Goal: Book appointment/travel/reservation

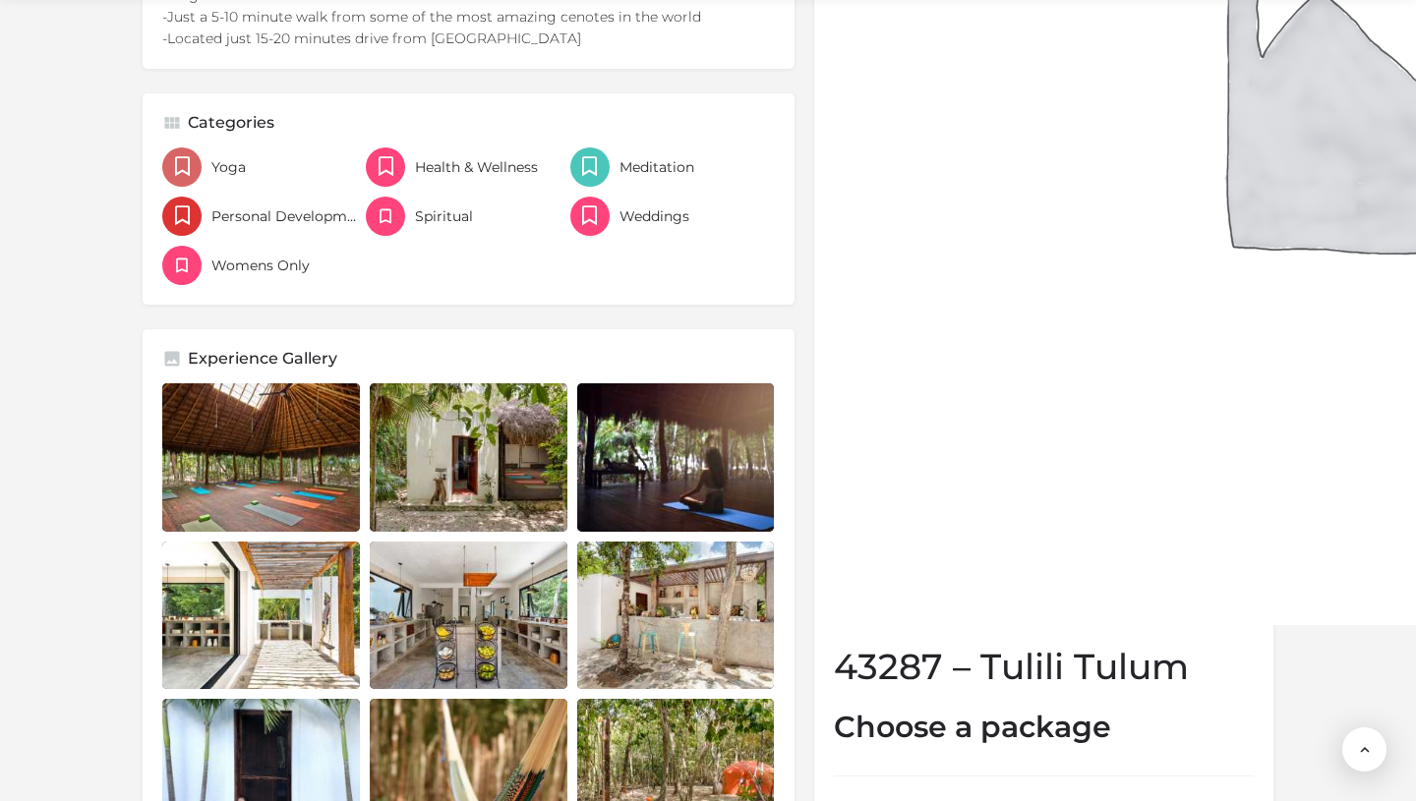
scroll to position [1282, 0]
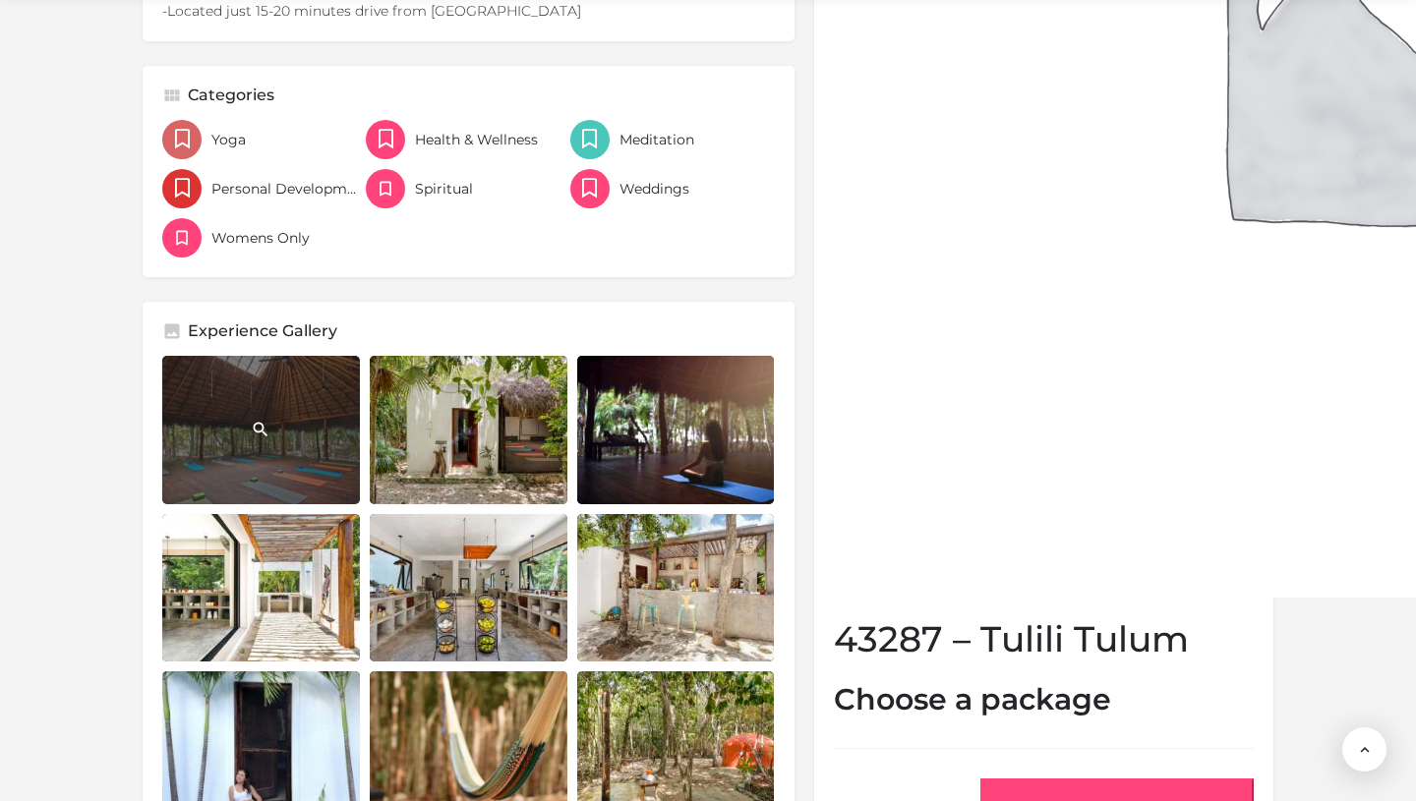
click at [263, 410] on link "Listing gallery item" at bounding box center [261, 430] width 198 height 148
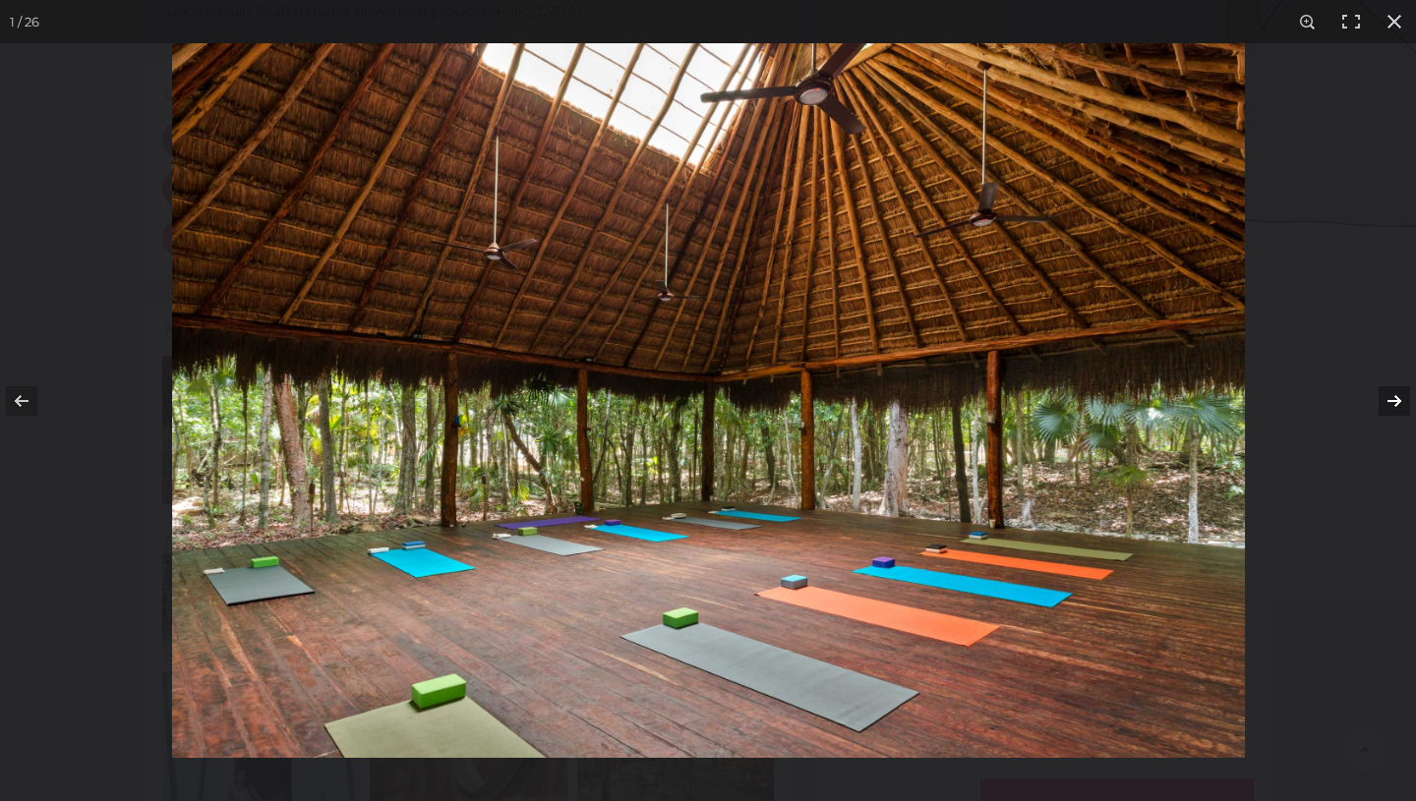
click at [1394, 399] on button at bounding box center [1381, 401] width 69 height 98
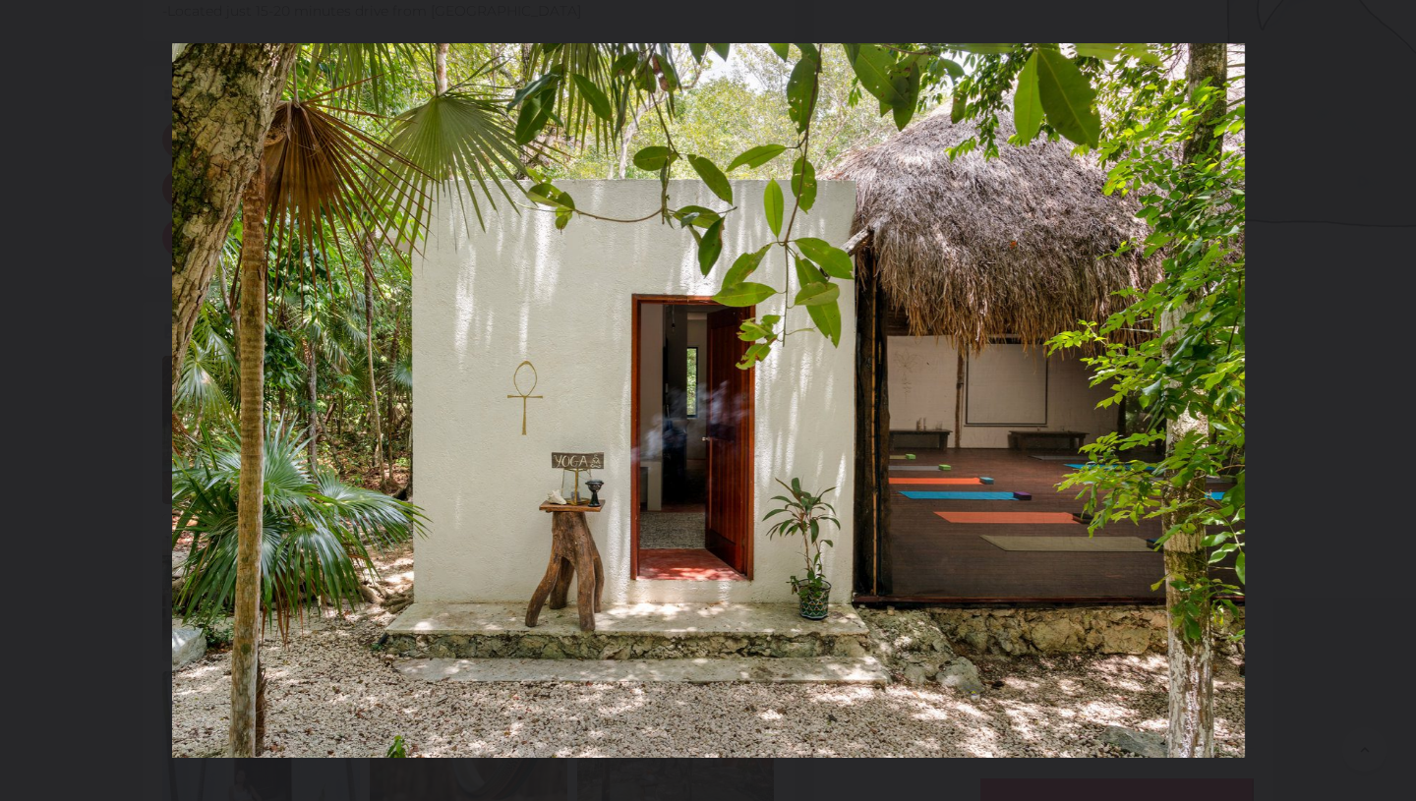
click at [1394, 399] on button at bounding box center [1381, 401] width 69 height 98
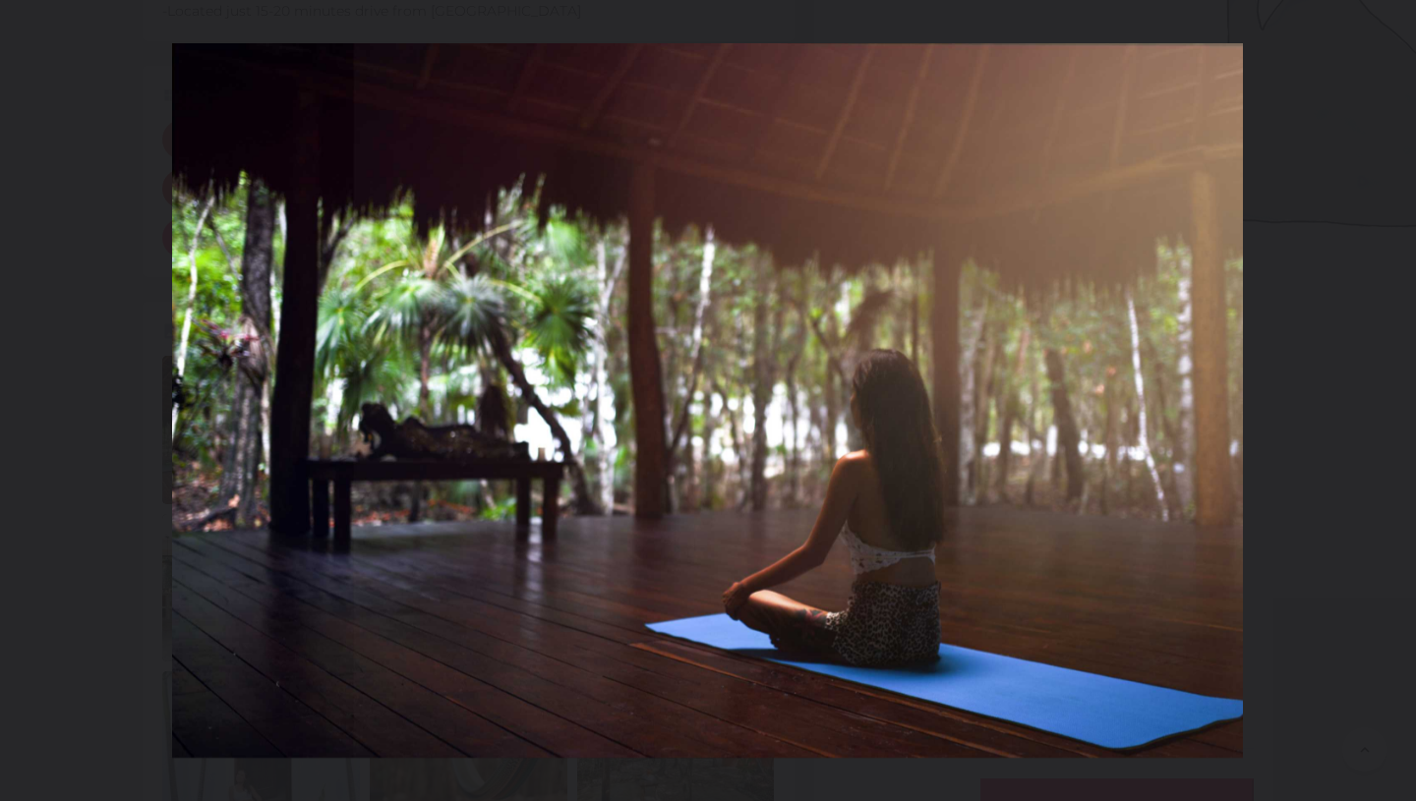
click at [1394, 399] on button at bounding box center [1381, 401] width 69 height 98
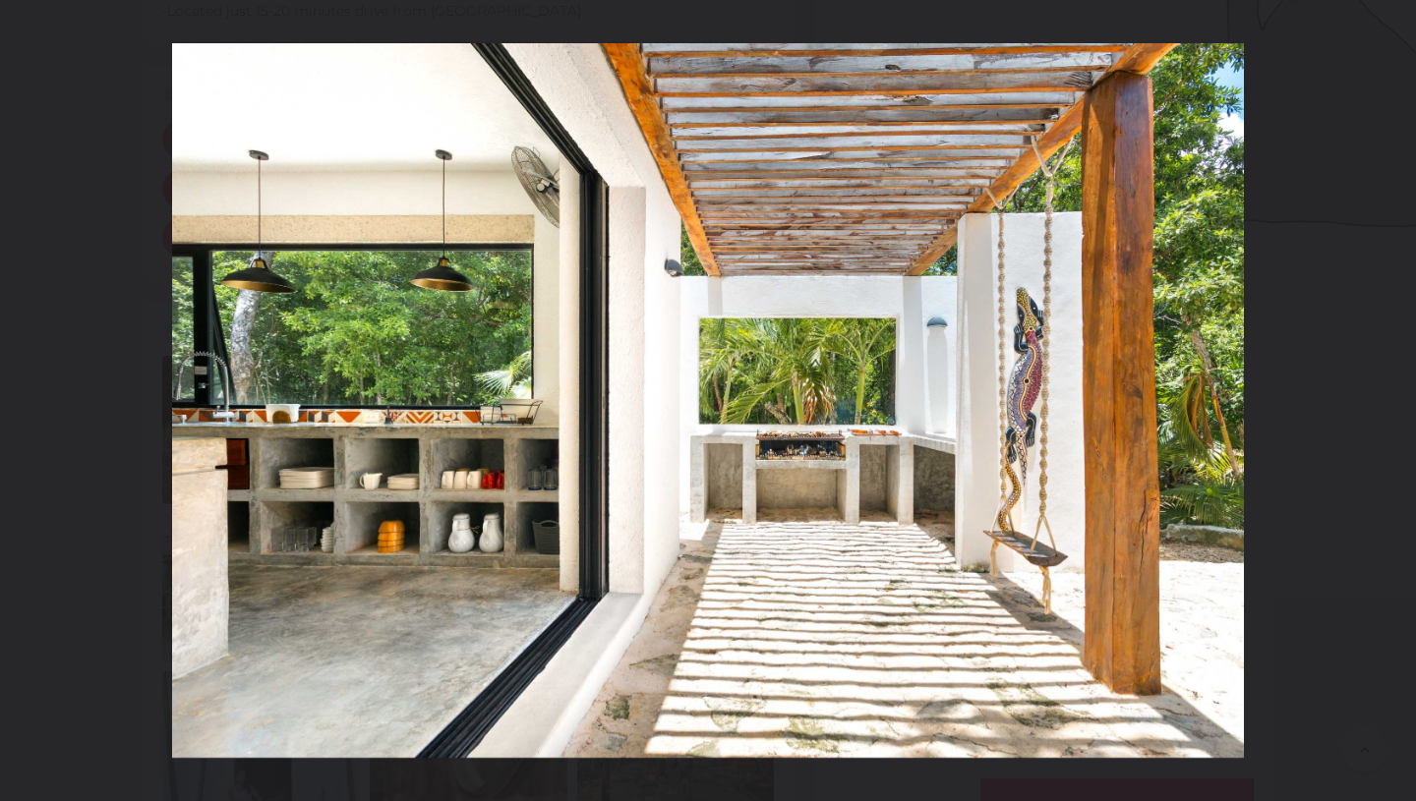
click at [1394, 399] on button at bounding box center [1381, 401] width 69 height 98
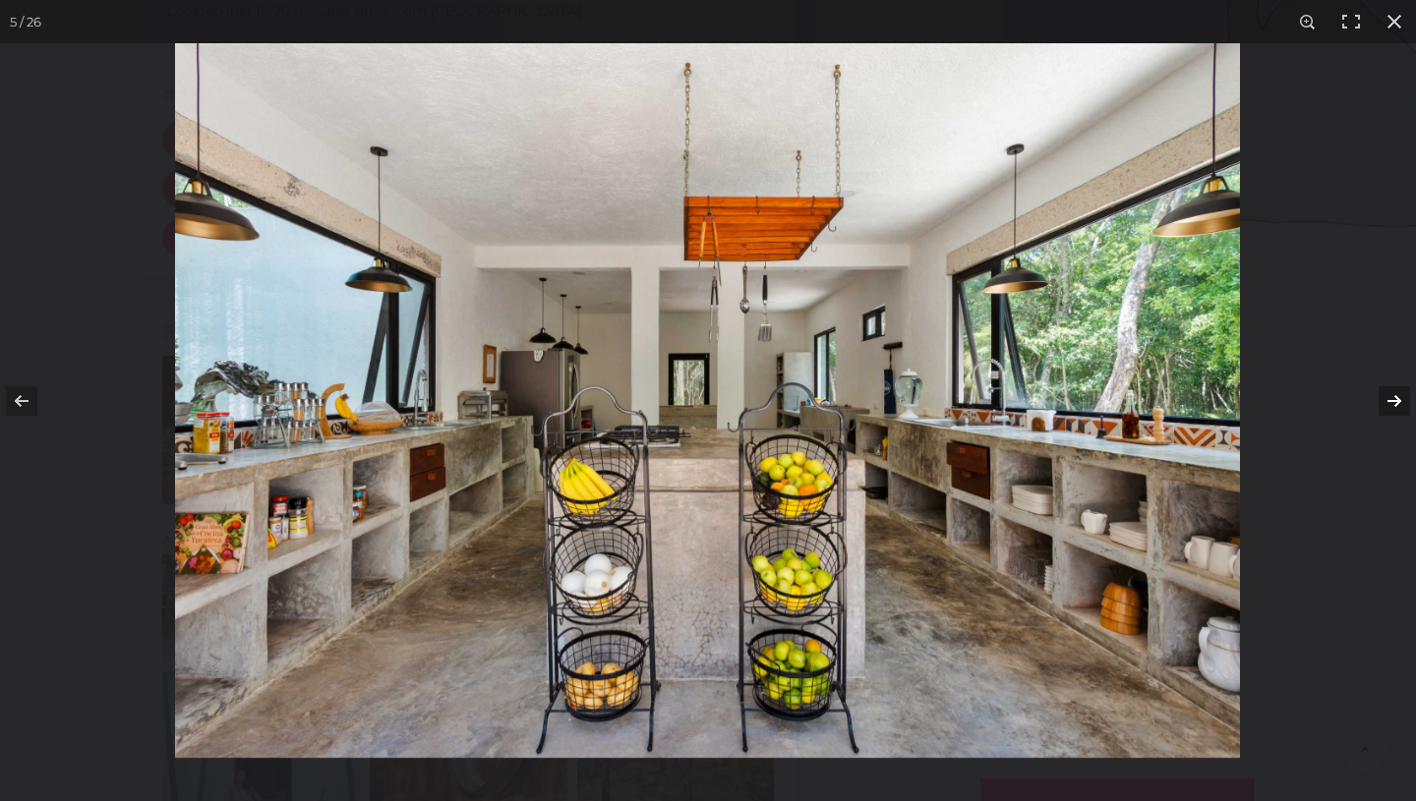
click at [1399, 399] on button at bounding box center [1381, 401] width 69 height 98
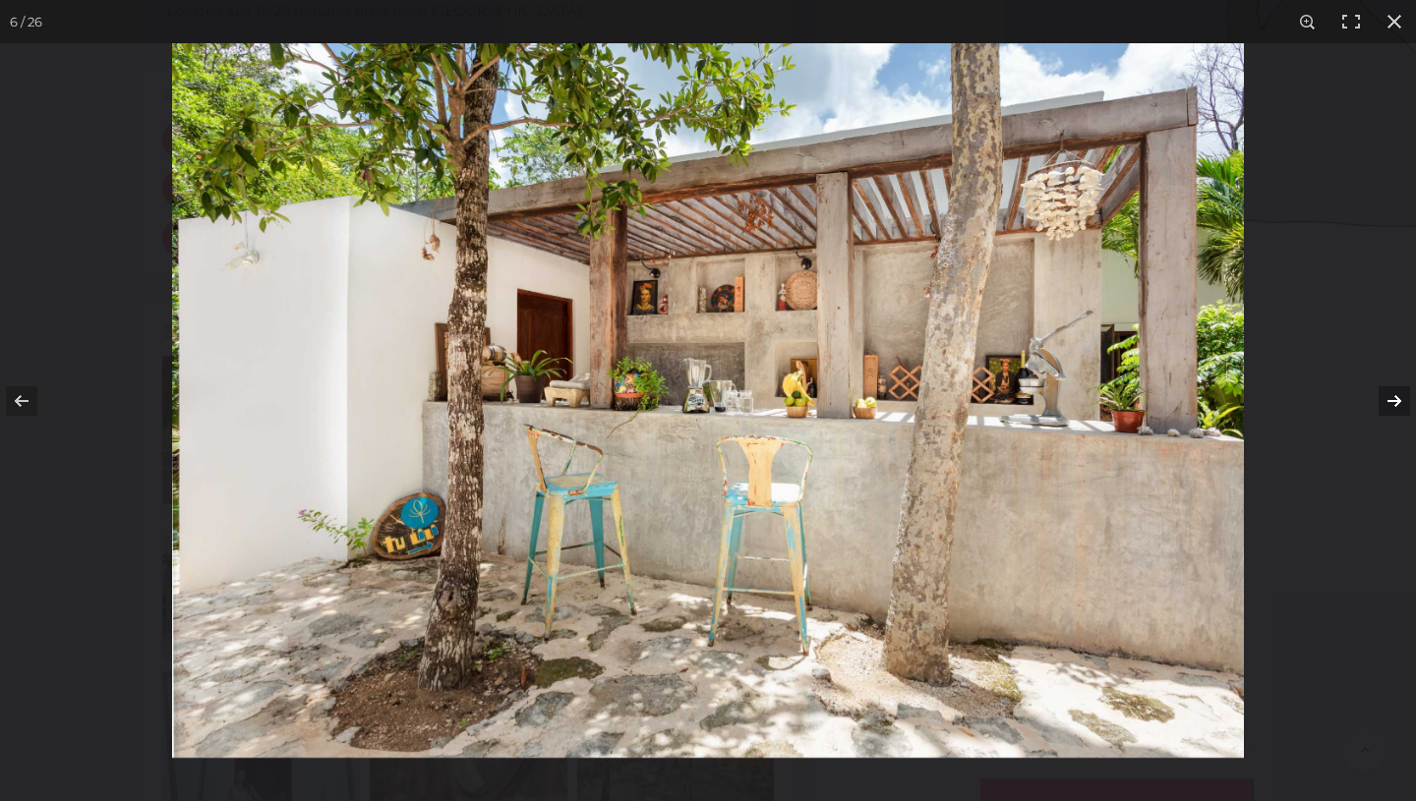
click at [1399, 399] on button at bounding box center [1381, 401] width 69 height 98
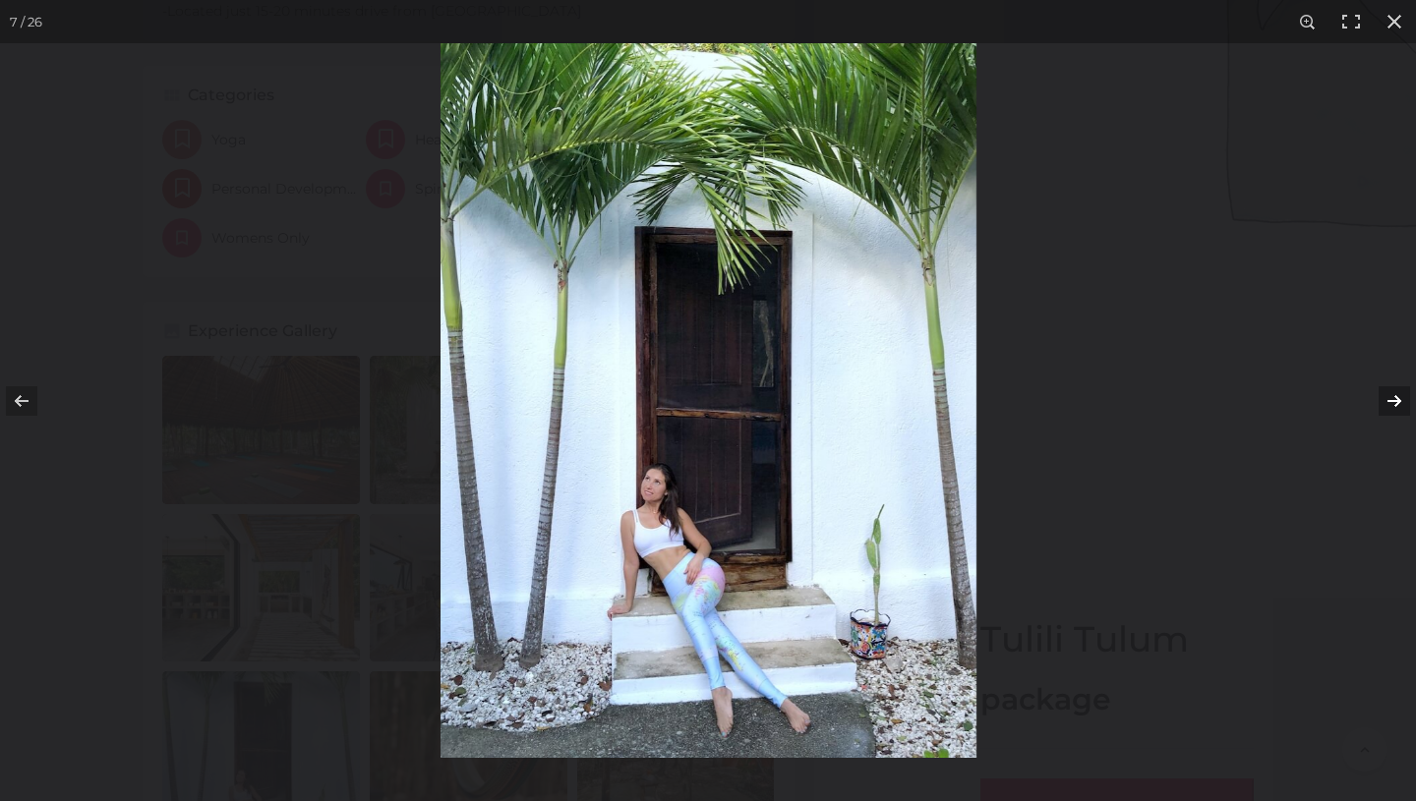
click at [1399, 399] on button at bounding box center [1381, 401] width 69 height 98
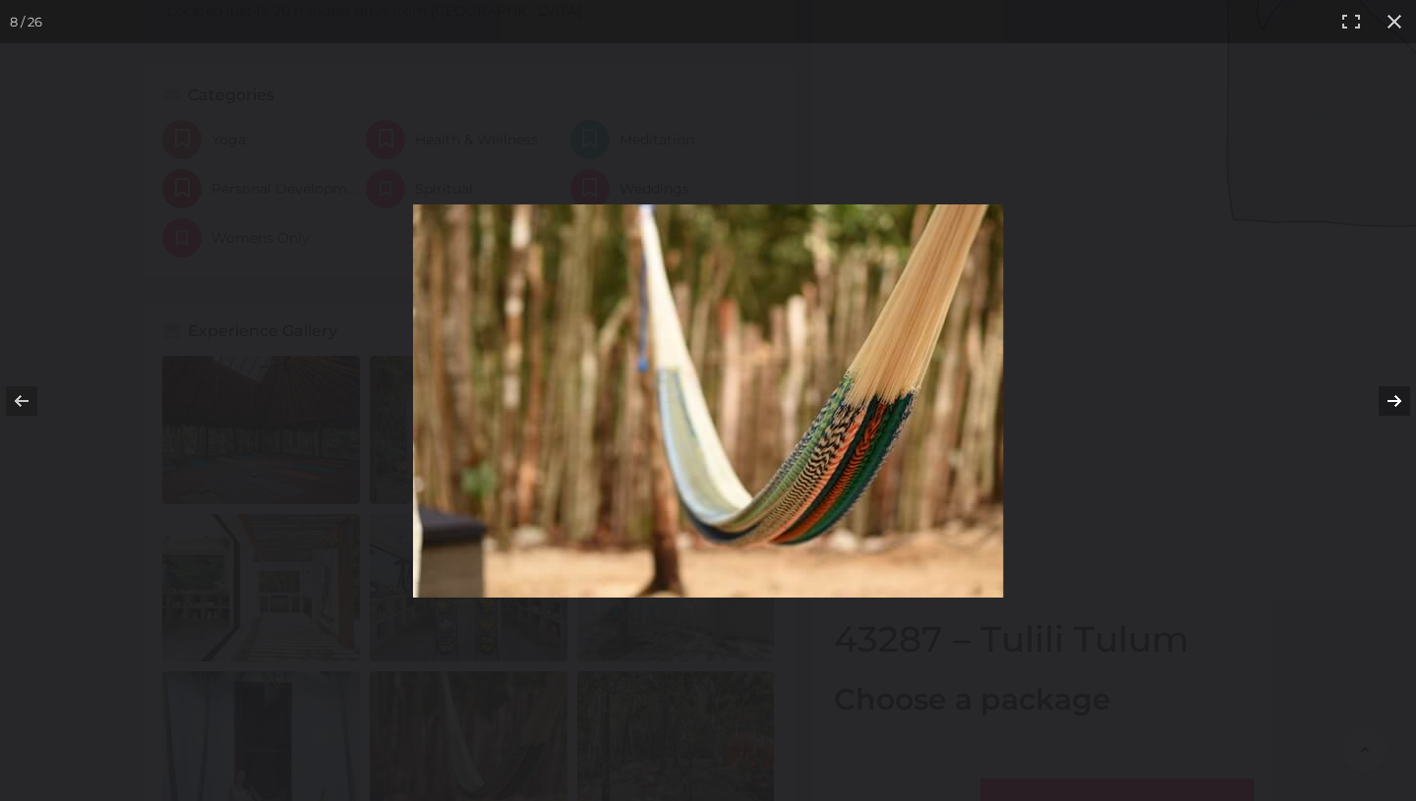
click at [1399, 399] on button at bounding box center [1381, 401] width 69 height 98
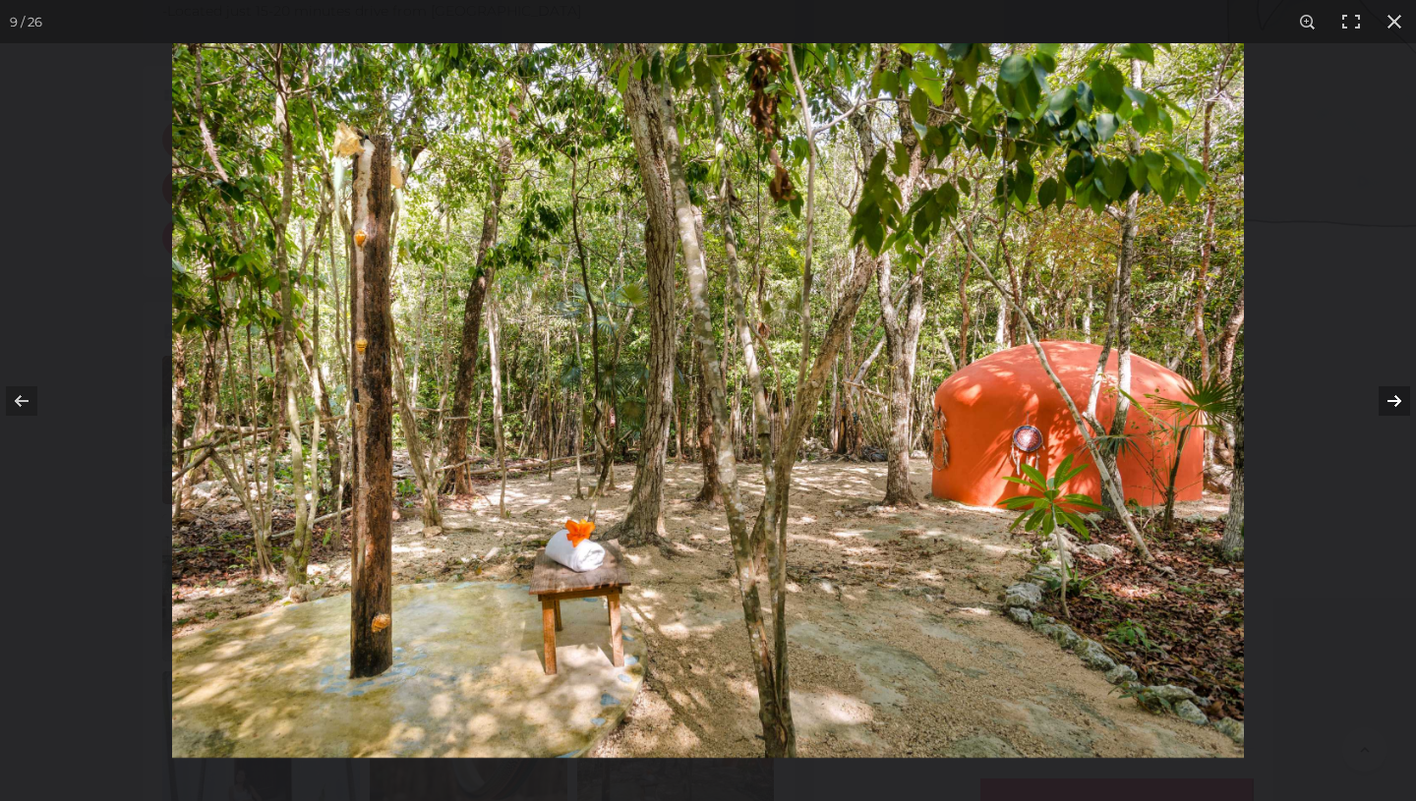
click at [1399, 399] on button at bounding box center [1381, 401] width 69 height 98
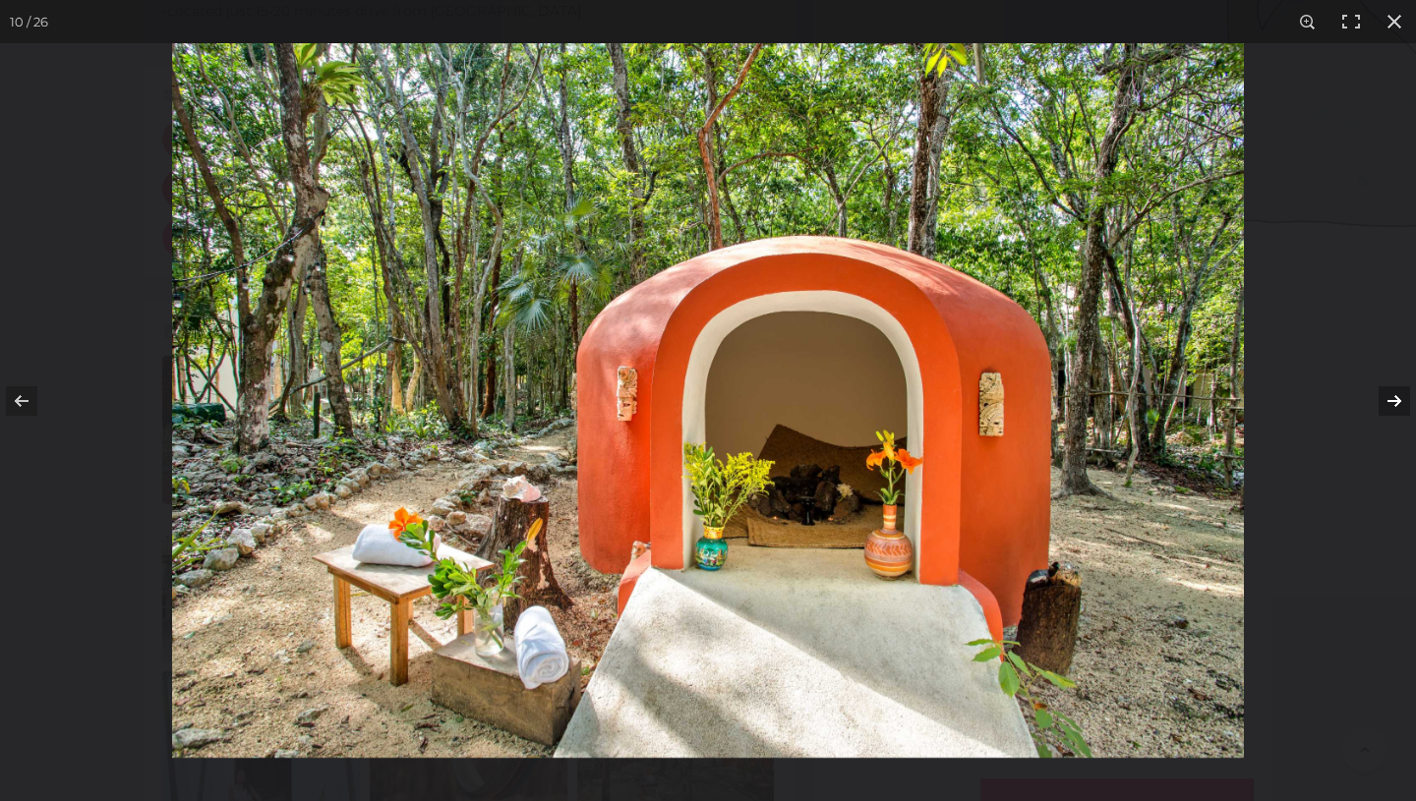
click at [1399, 399] on button at bounding box center [1381, 401] width 69 height 98
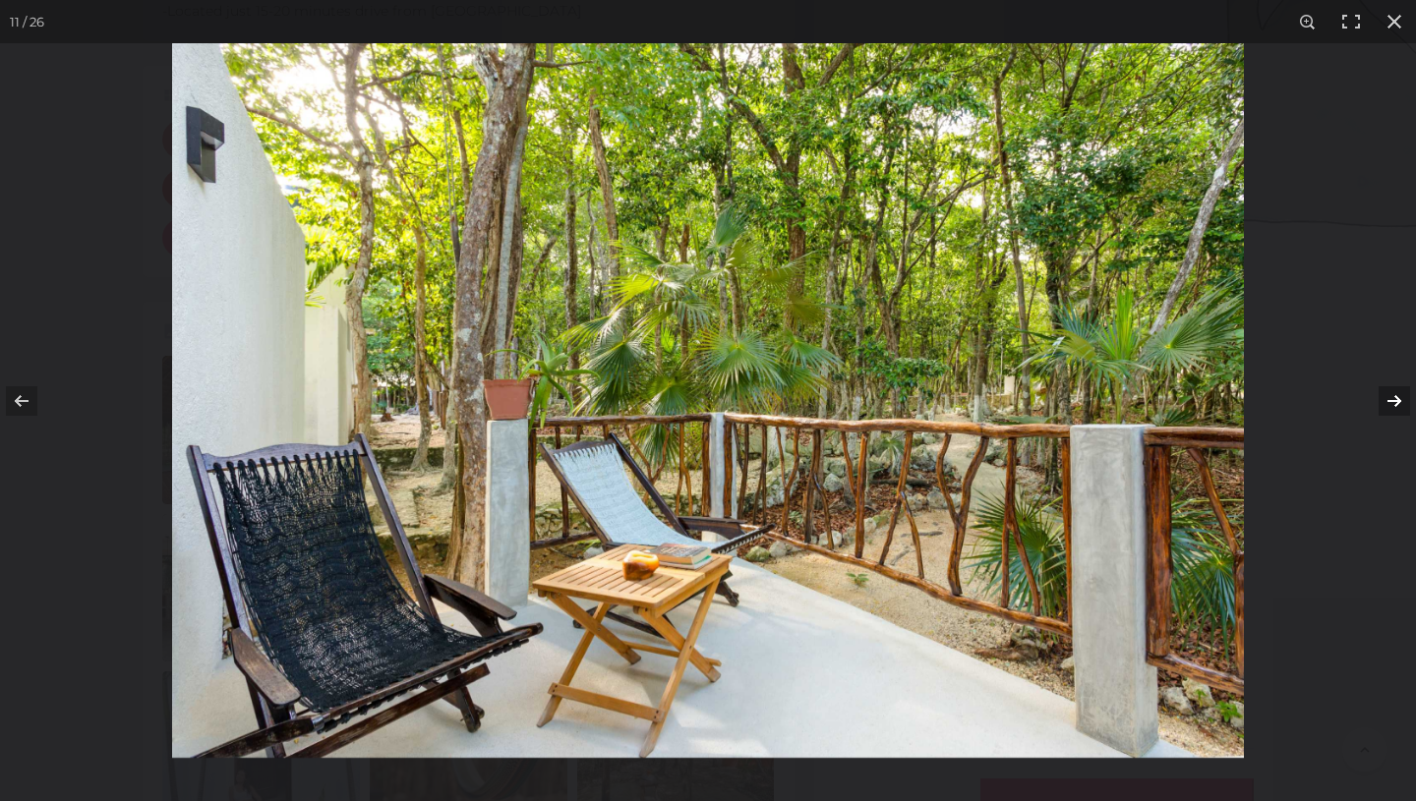
click at [1399, 399] on button at bounding box center [1381, 401] width 69 height 98
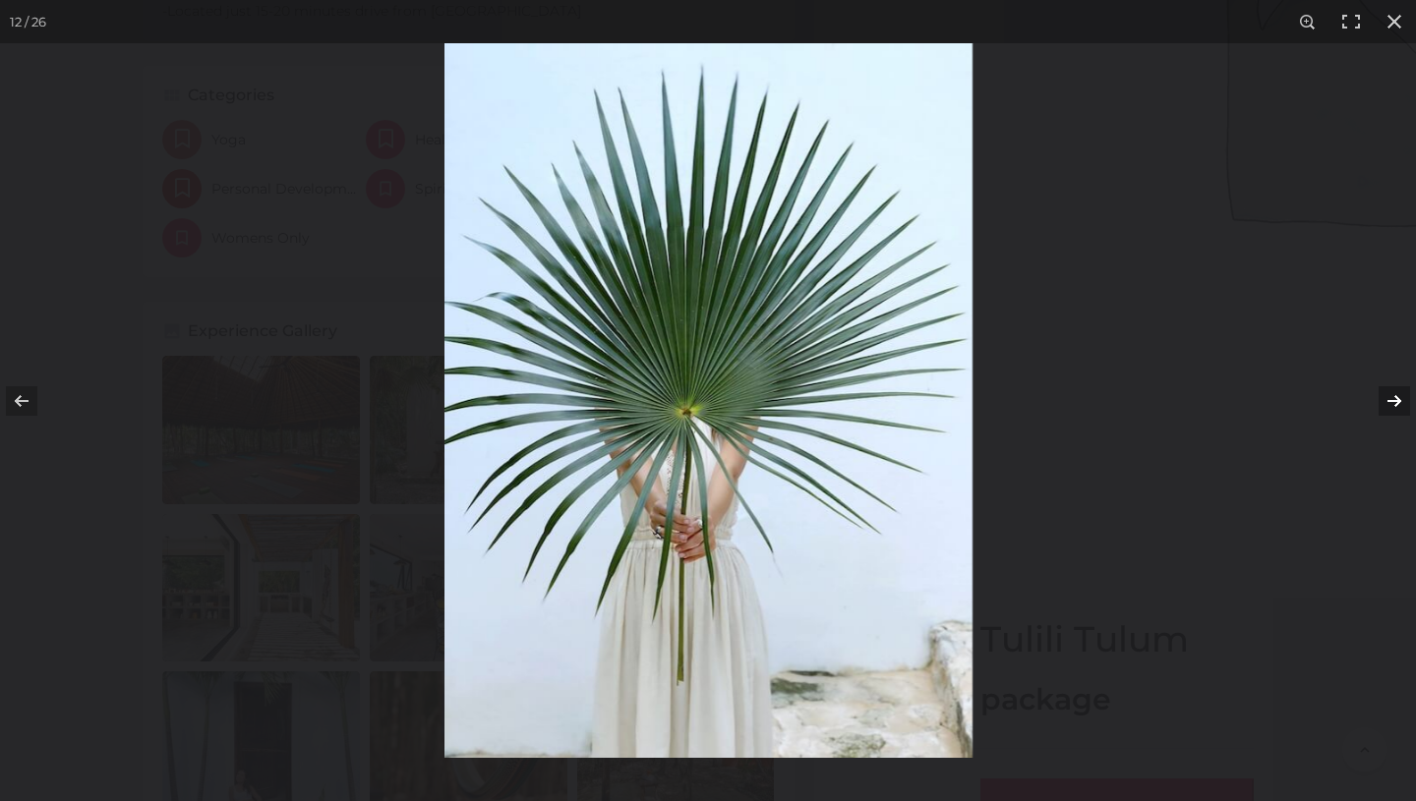
click at [1399, 399] on button at bounding box center [1381, 401] width 69 height 98
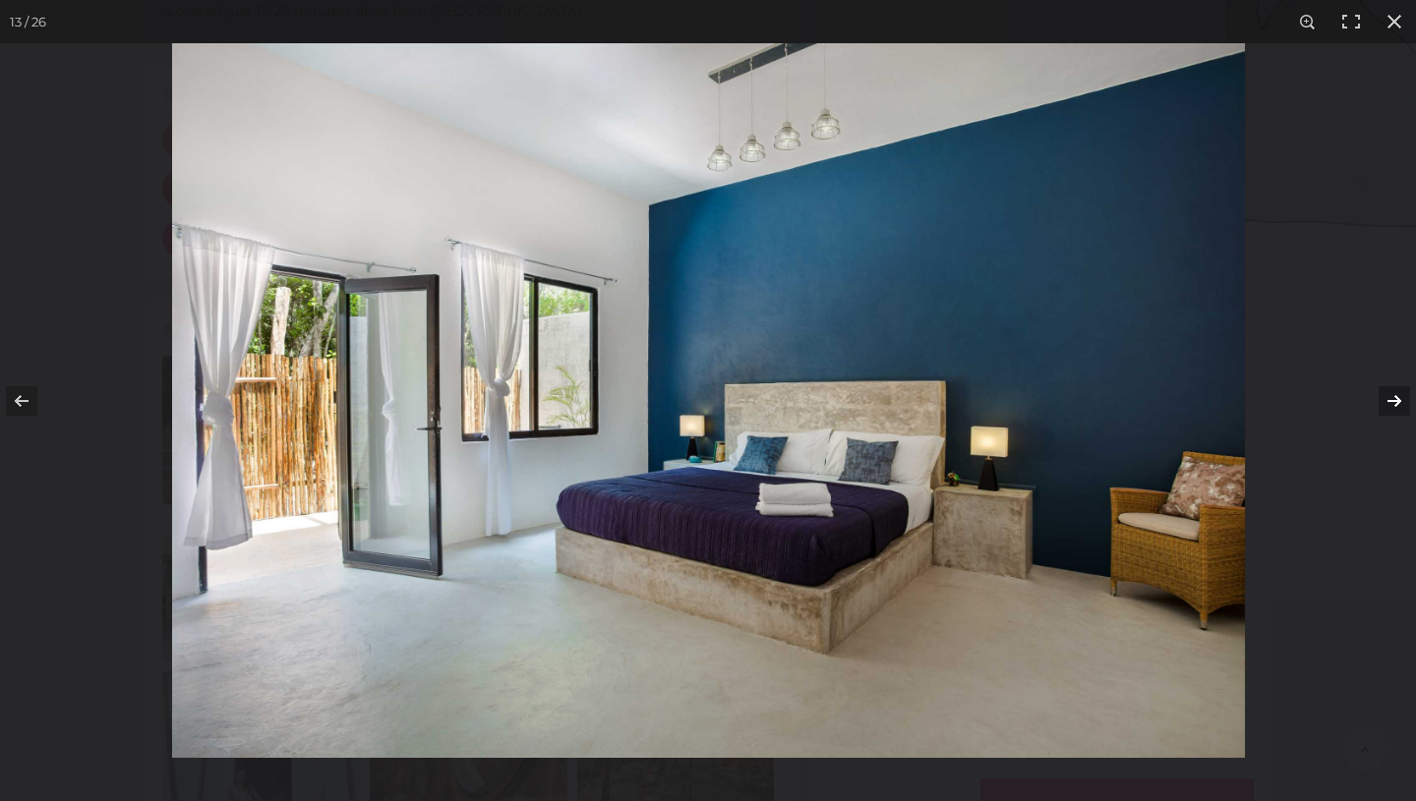
click at [1399, 399] on button at bounding box center [1381, 401] width 69 height 98
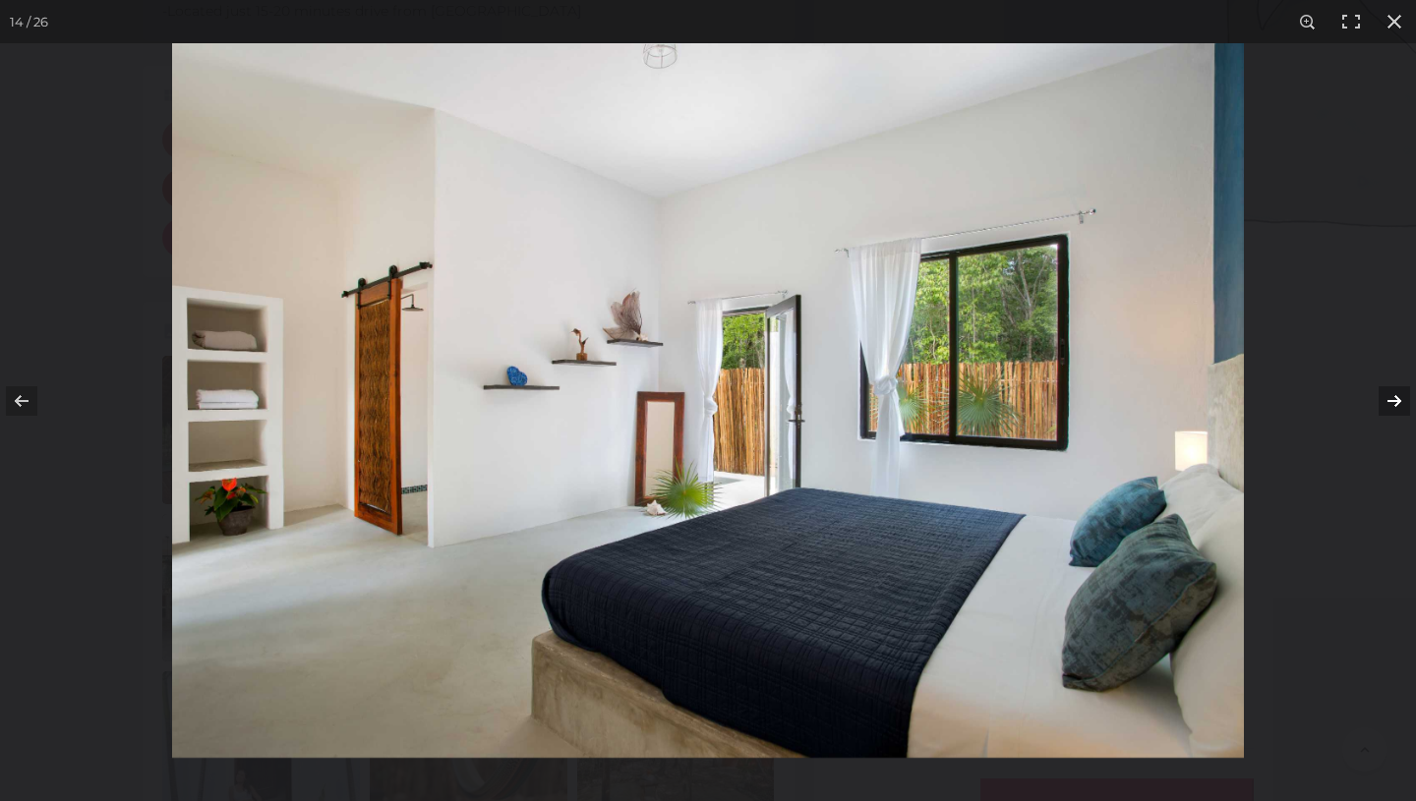
click at [1399, 399] on button at bounding box center [1381, 401] width 69 height 98
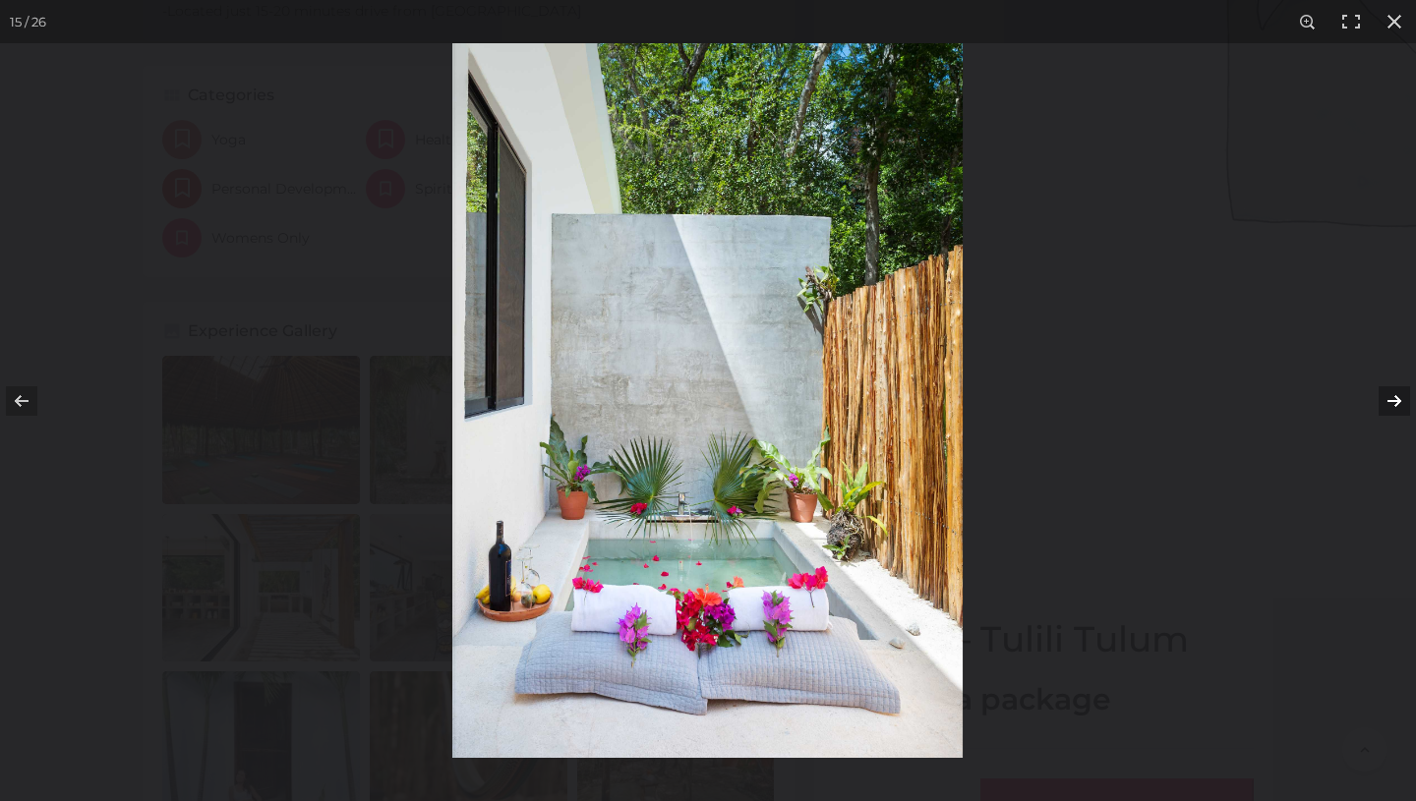
click at [1399, 399] on button at bounding box center [1381, 401] width 69 height 98
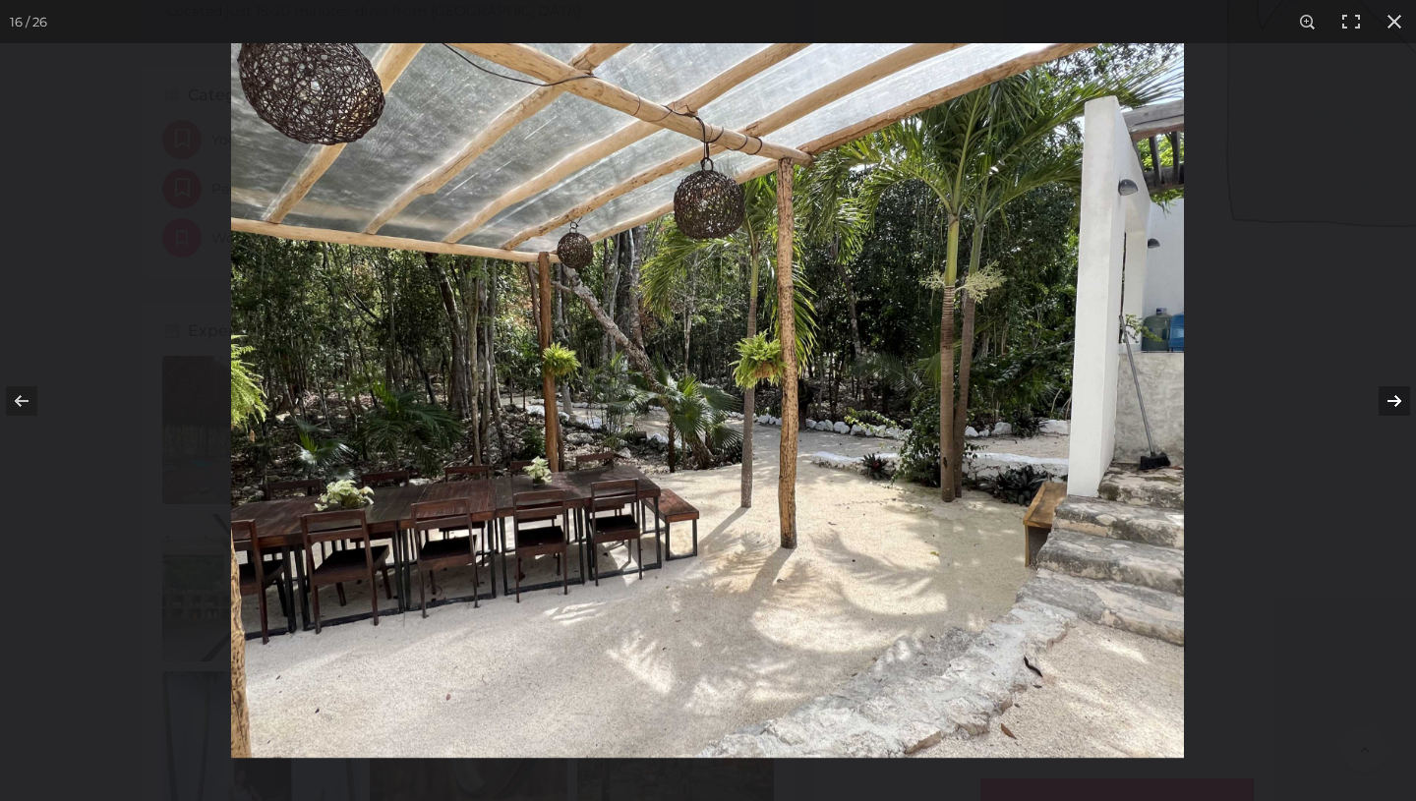
click at [1399, 399] on button at bounding box center [1381, 401] width 69 height 98
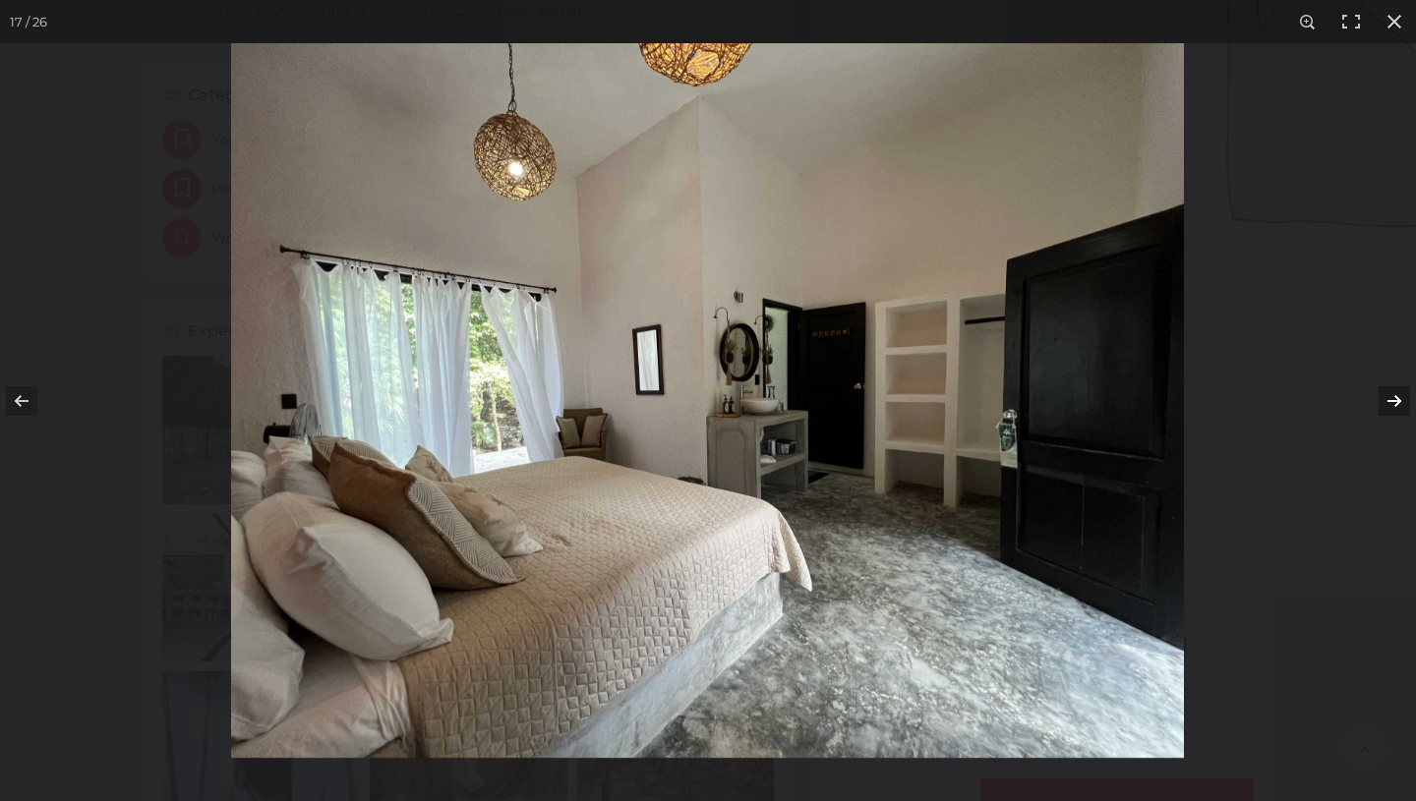
click at [1399, 399] on button at bounding box center [1381, 401] width 69 height 98
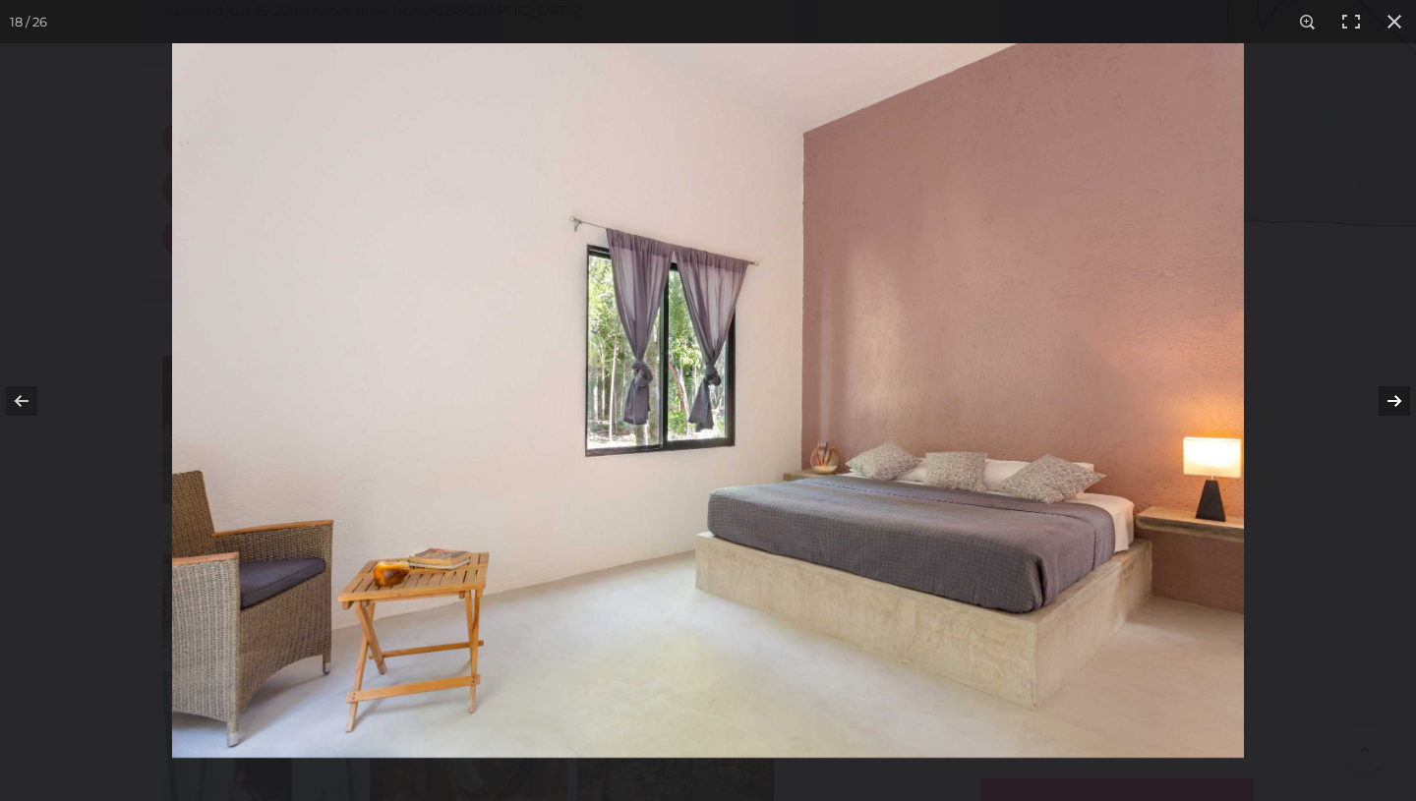
click at [1399, 399] on button at bounding box center [1381, 401] width 69 height 98
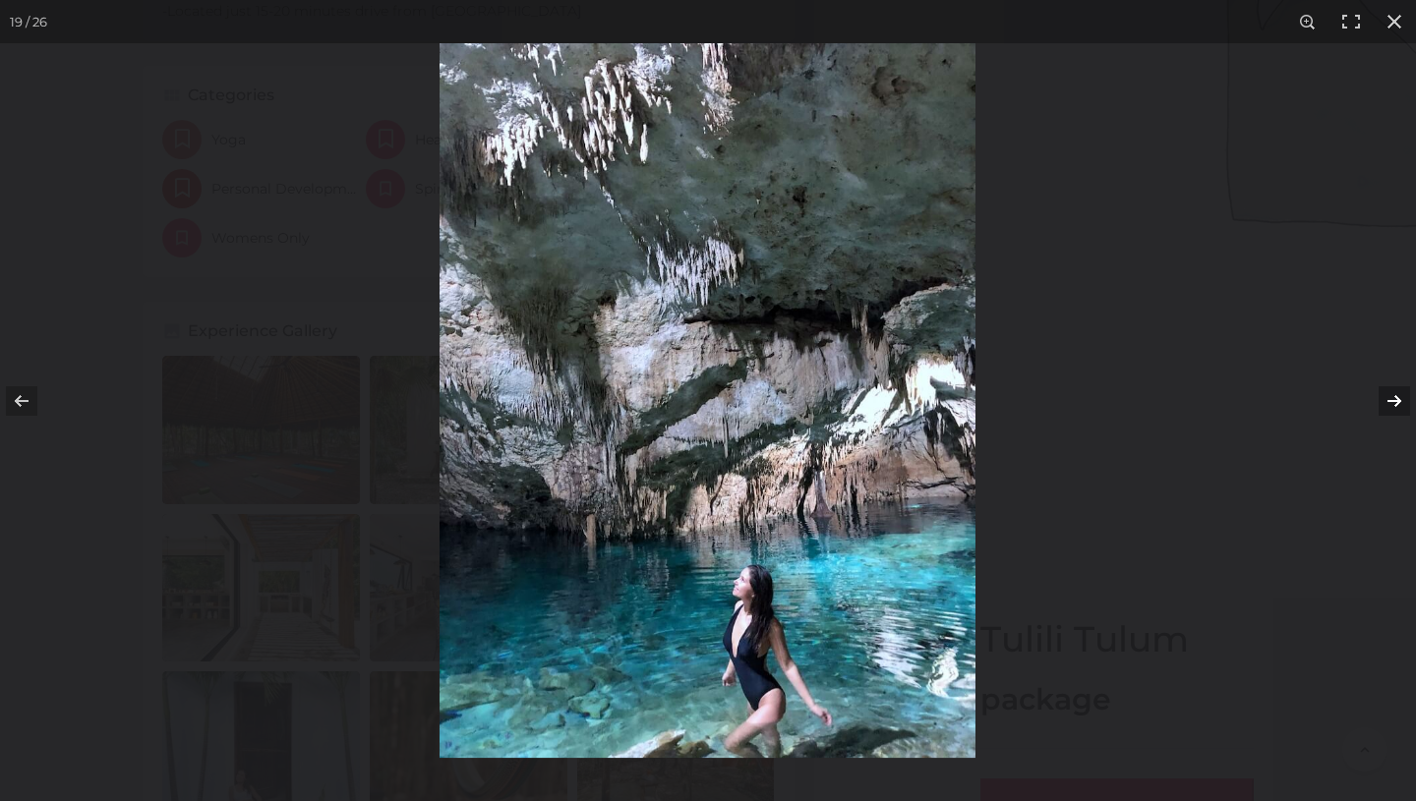
click at [1399, 399] on button at bounding box center [1381, 401] width 69 height 98
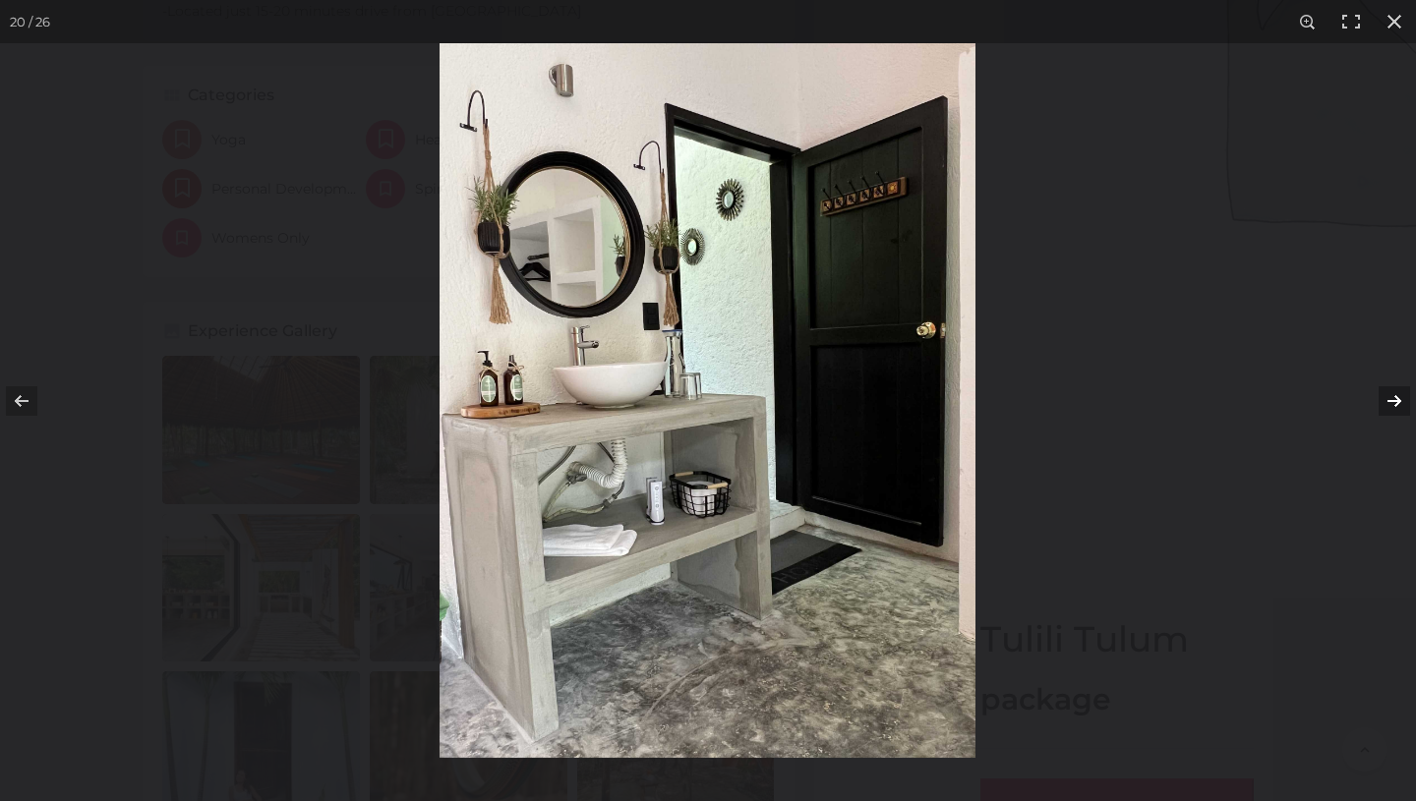
click at [1399, 399] on button at bounding box center [1381, 401] width 69 height 98
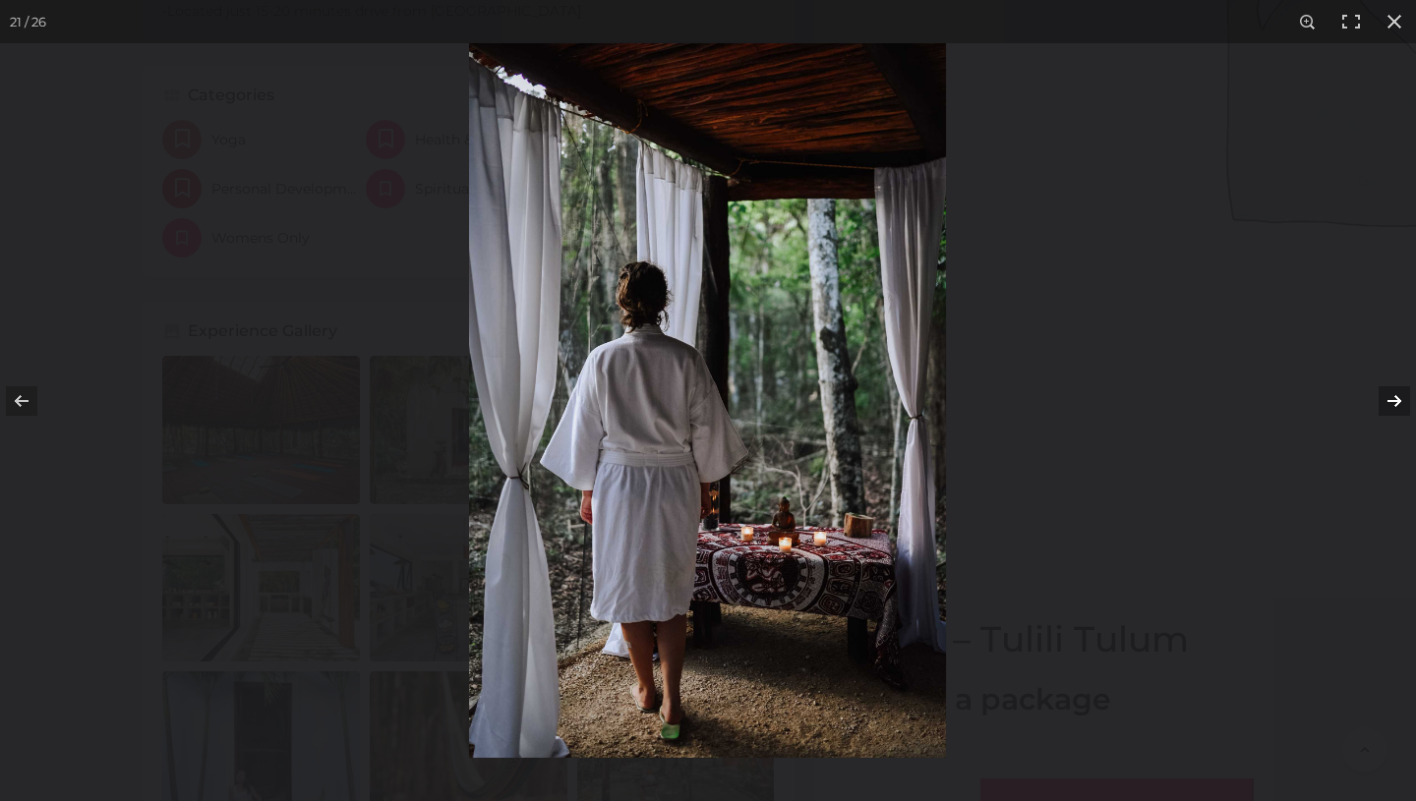
click at [1399, 399] on button at bounding box center [1381, 401] width 69 height 98
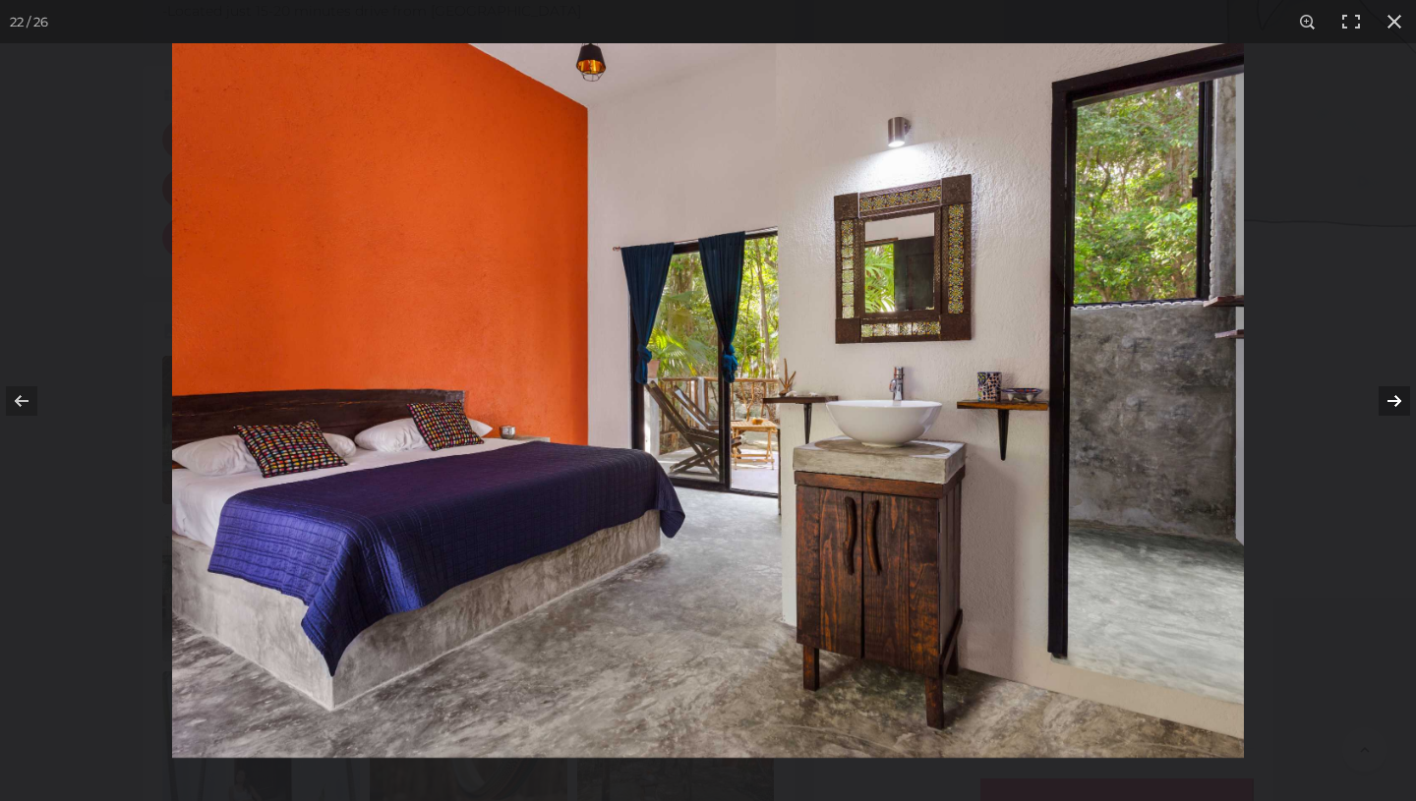
click at [1399, 399] on button at bounding box center [1381, 401] width 69 height 98
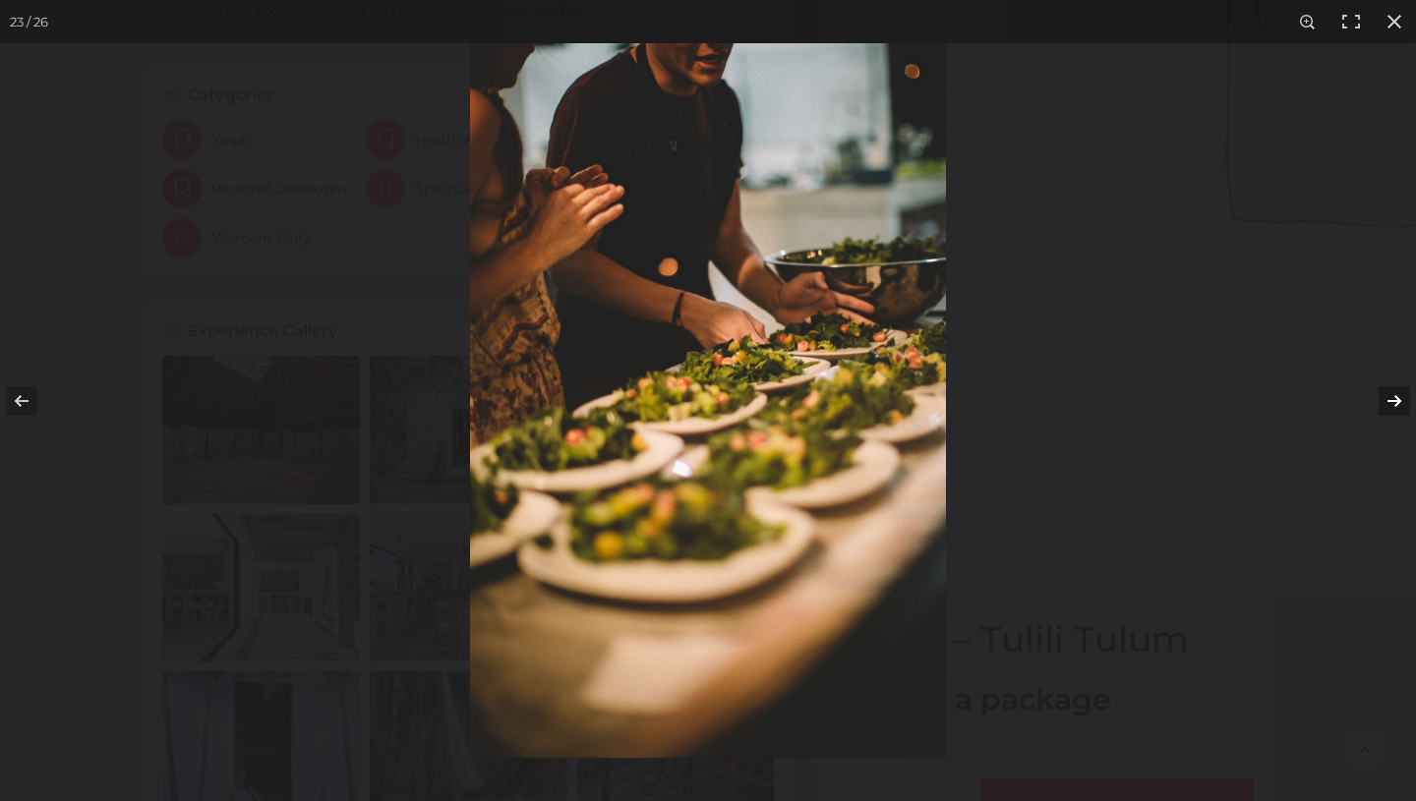
click at [1399, 399] on button at bounding box center [1381, 401] width 69 height 98
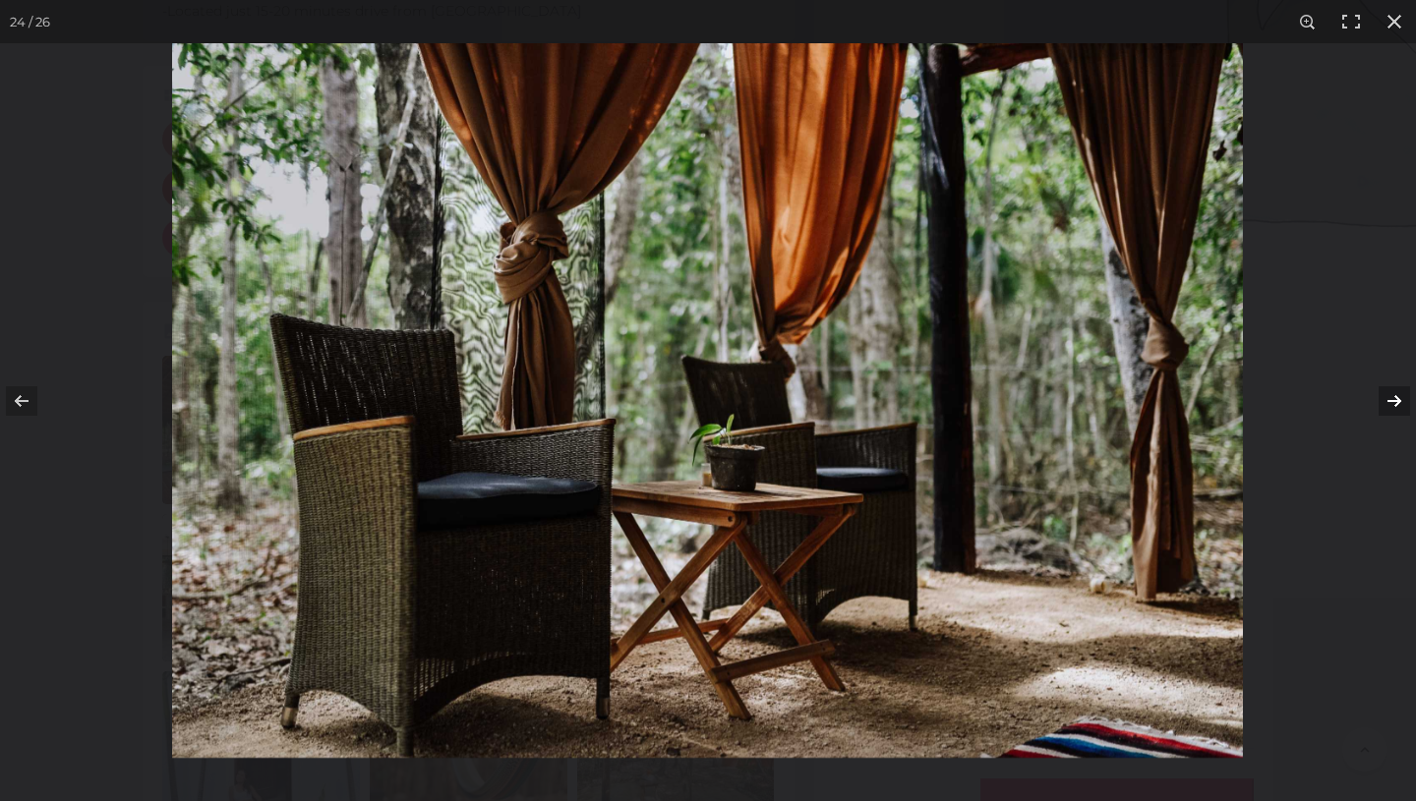
click at [1399, 399] on button at bounding box center [1381, 401] width 69 height 98
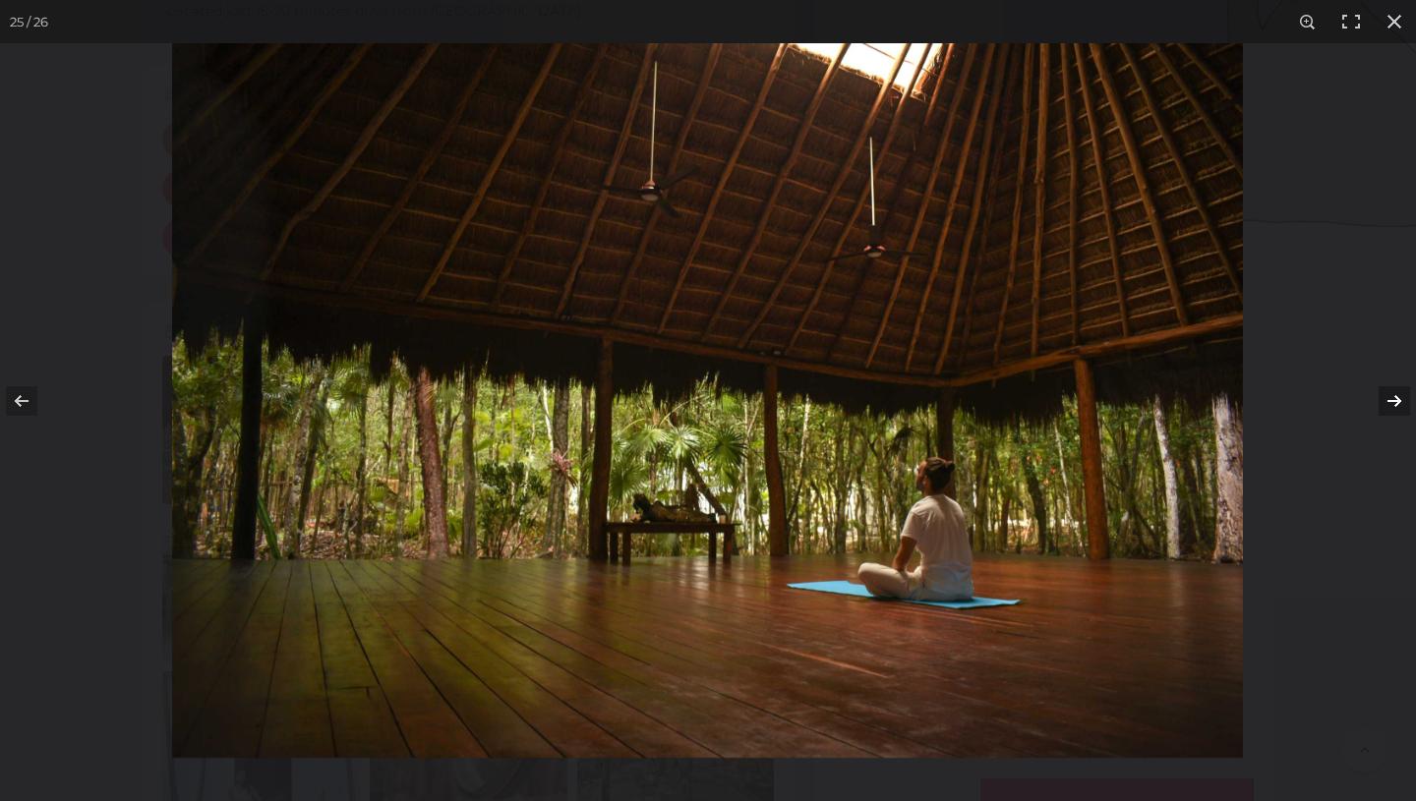
click at [1399, 399] on button at bounding box center [1381, 401] width 69 height 98
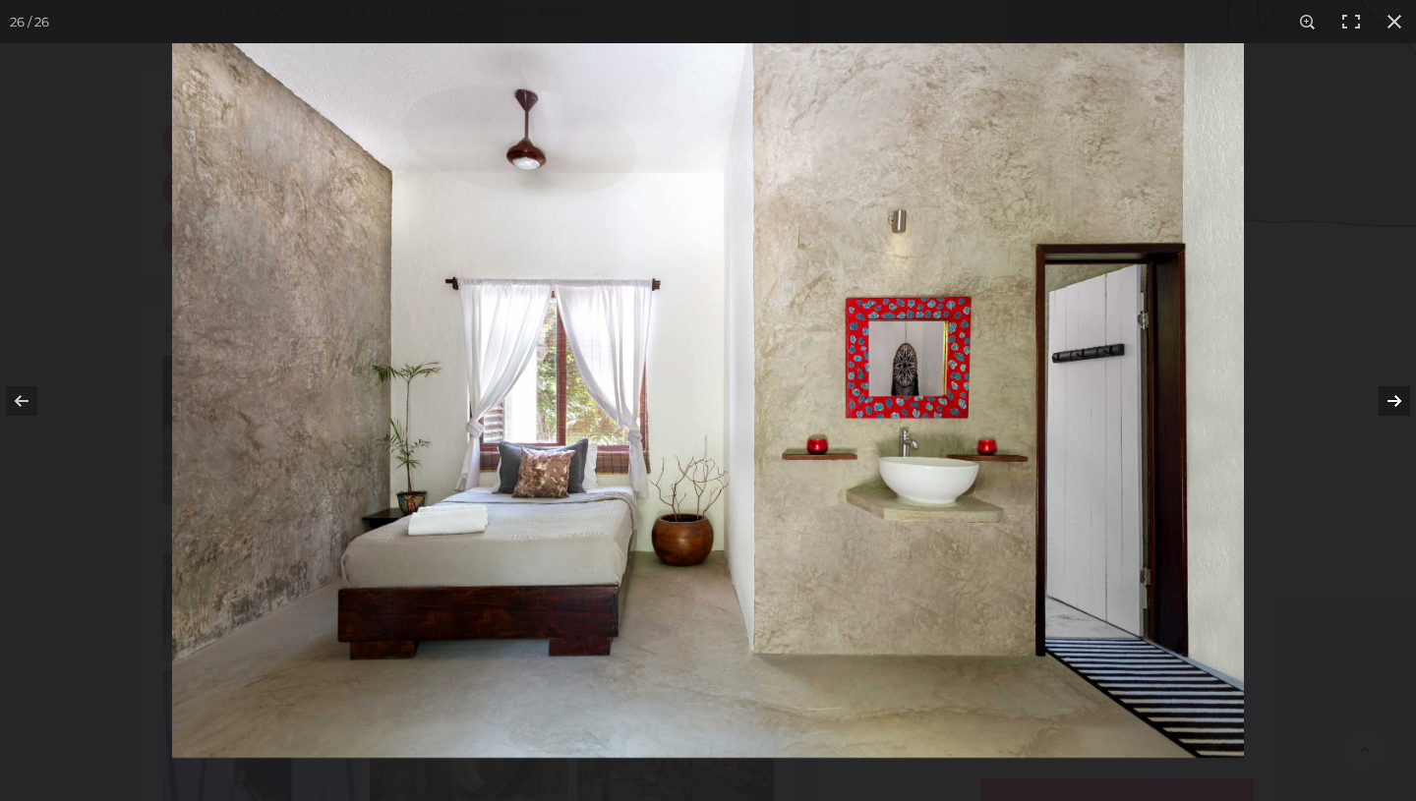
click at [1399, 399] on button at bounding box center [1381, 401] width 69 height 98
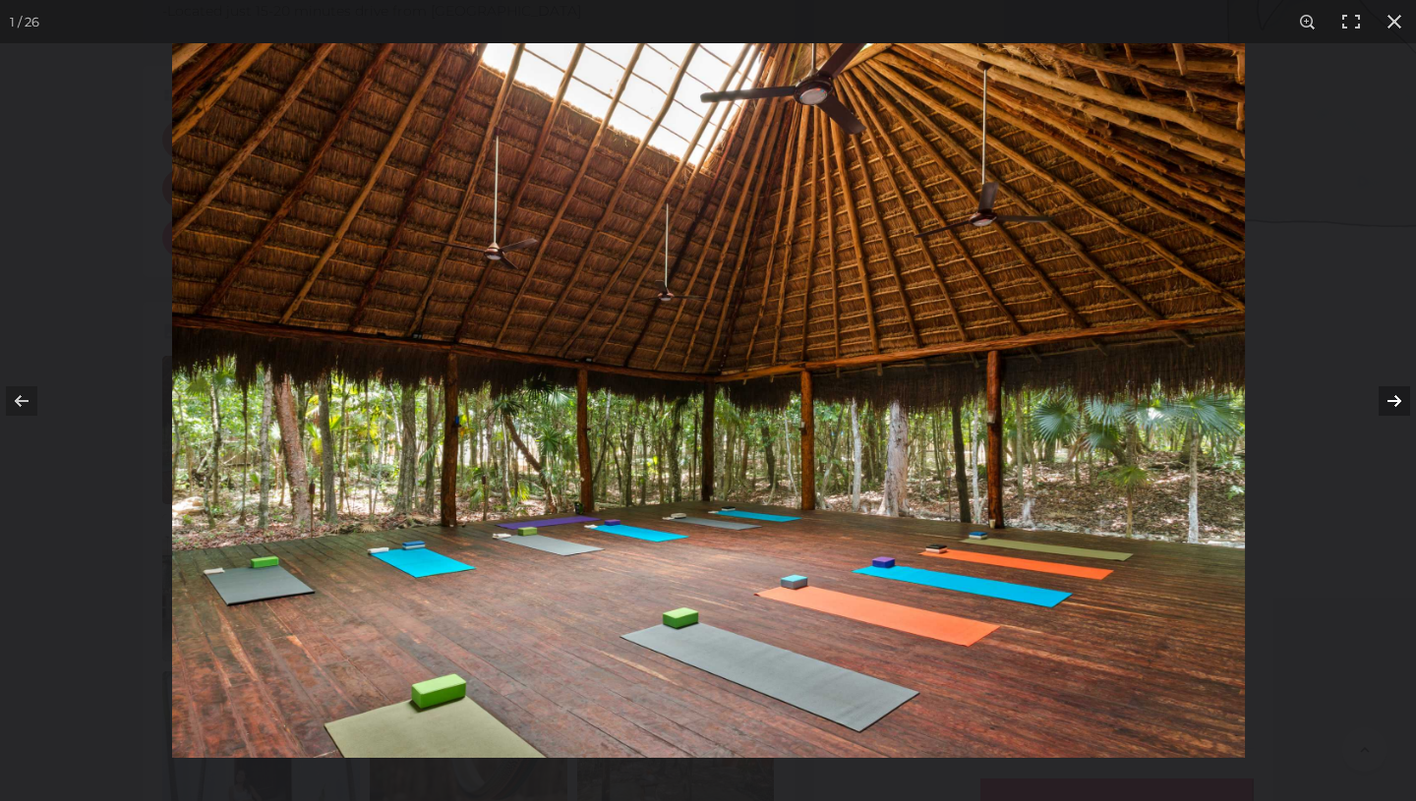
click at [1399, 399] on button at bounding box center [1381, 401] width 69 height 98
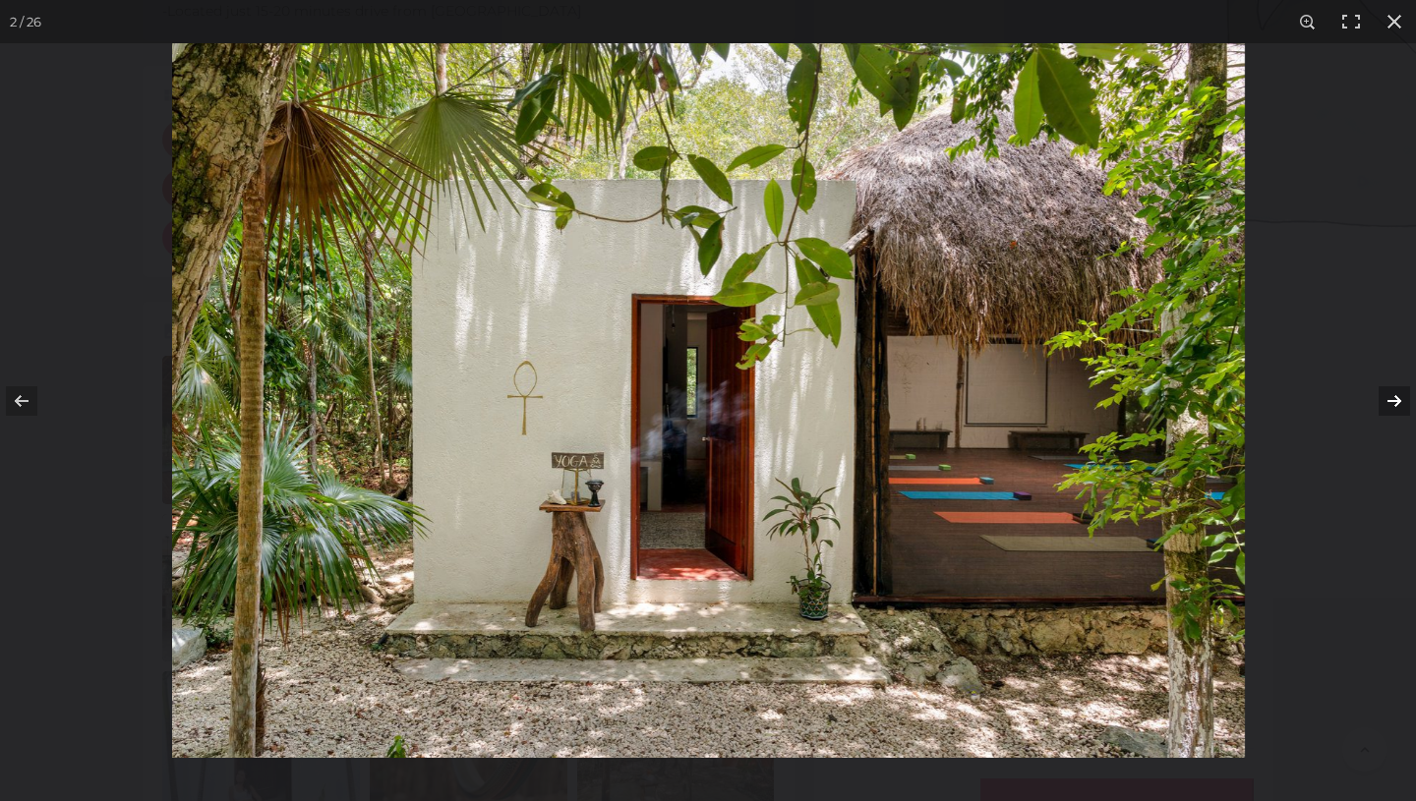
click at [1399, 399] on button at bounding box center [1381, 401] width 69 height 98
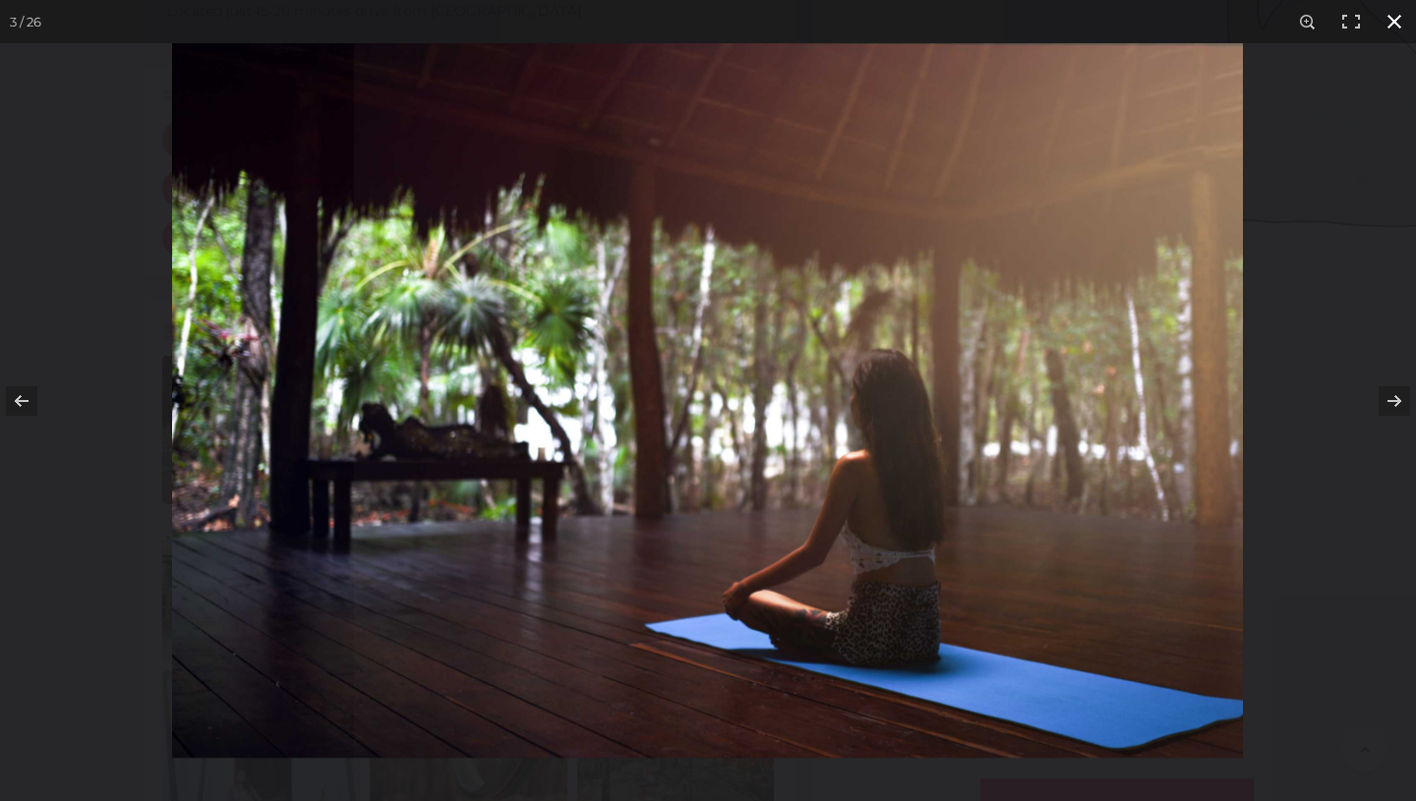
click at [1390, 15] on button at bounding box center [1393, 21] width 43 height 43
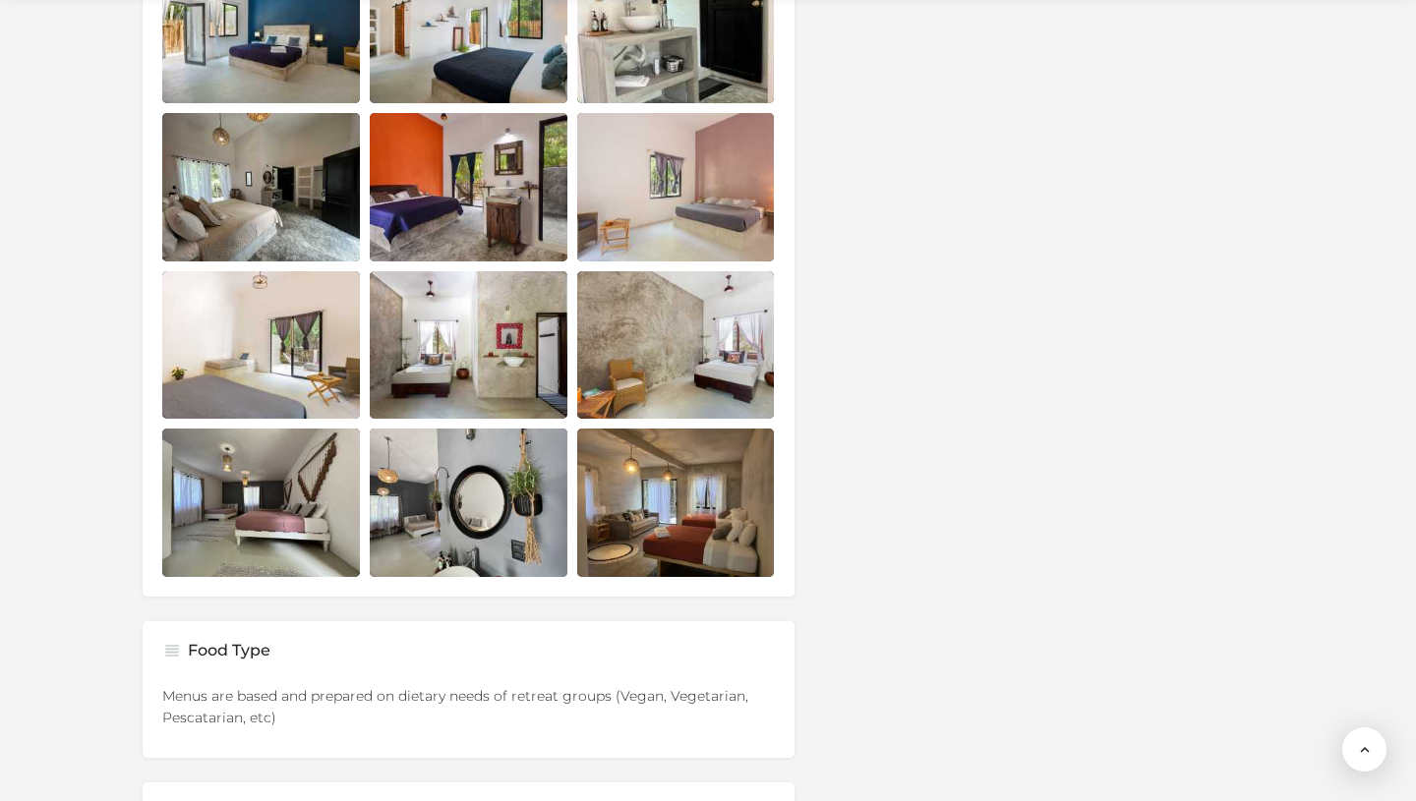
scroll to position [3332, 0]
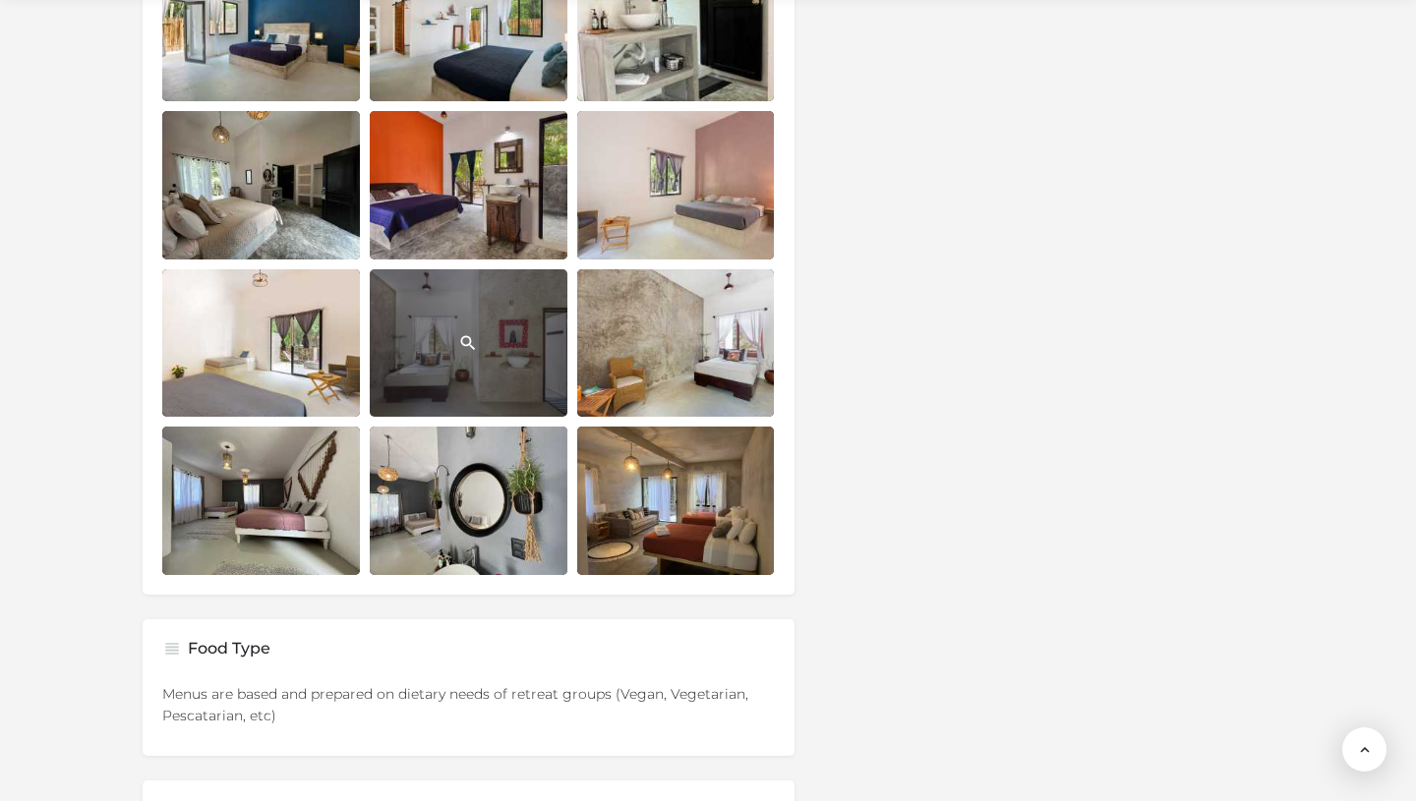
click at [477, 343] on link "Listing gallery item" at bounding box center [469, 343] width 198 height 148
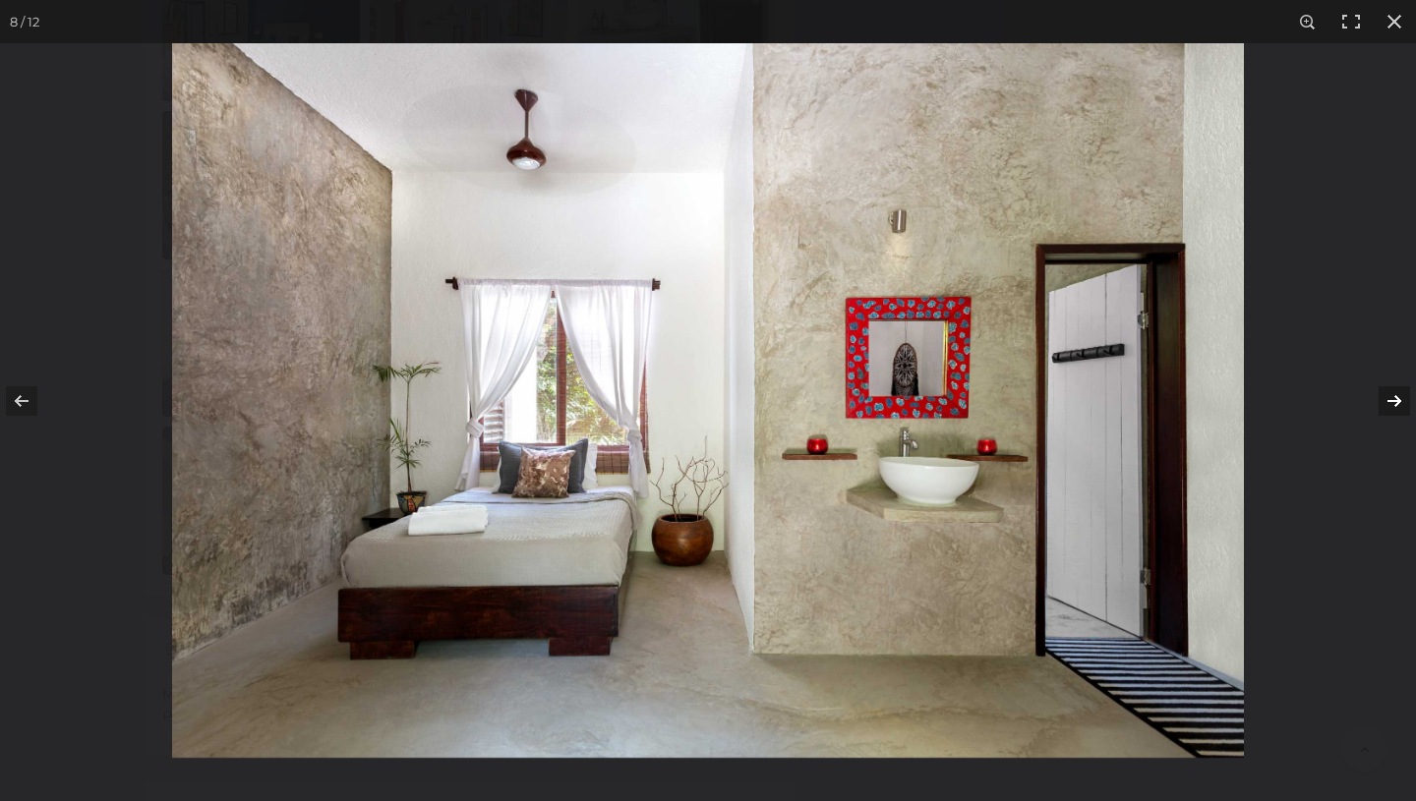
click at [1394, 399] on button at bounding box center [1381, 401] width 69 height 98
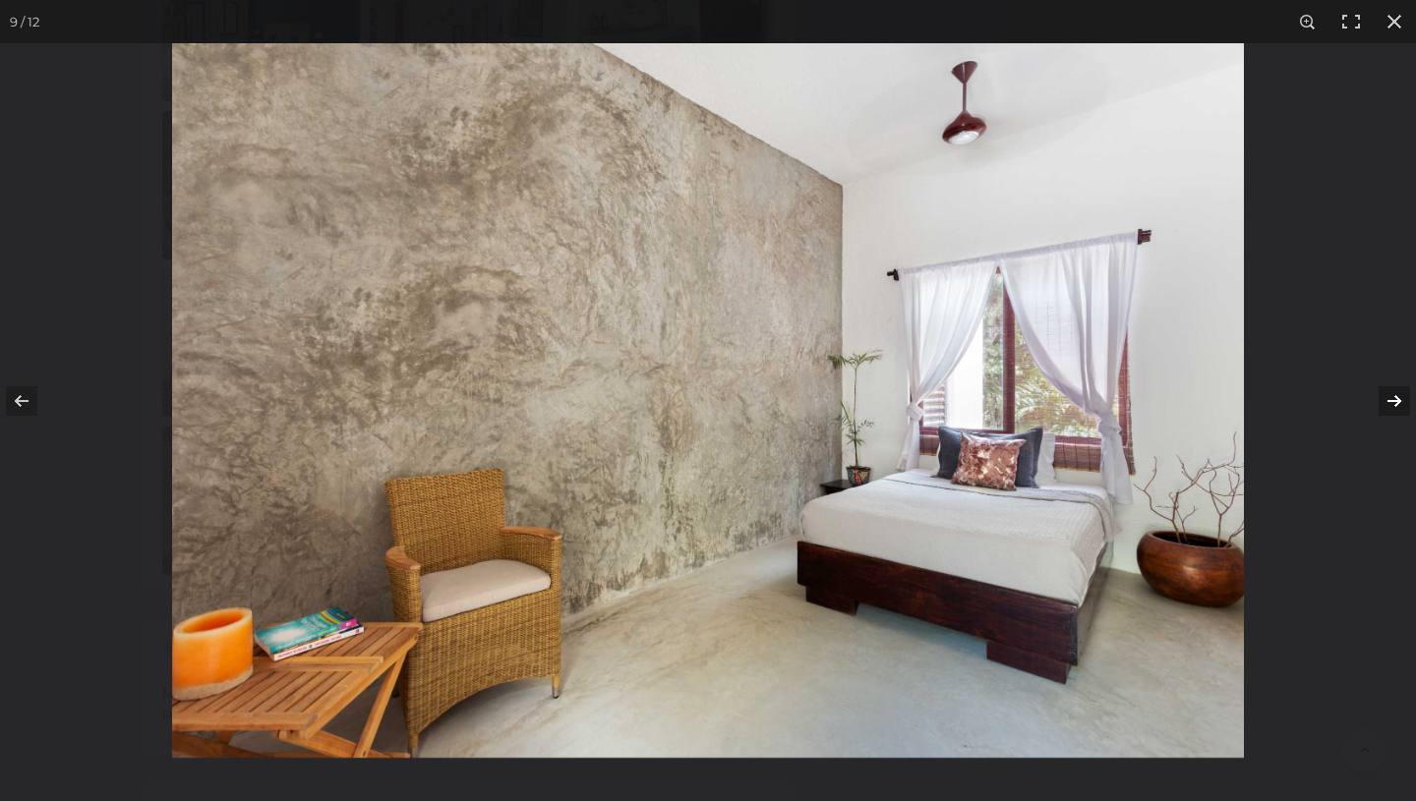
click at [1394, 399] on button at bounding box center [1381, 401] width 69 height 98
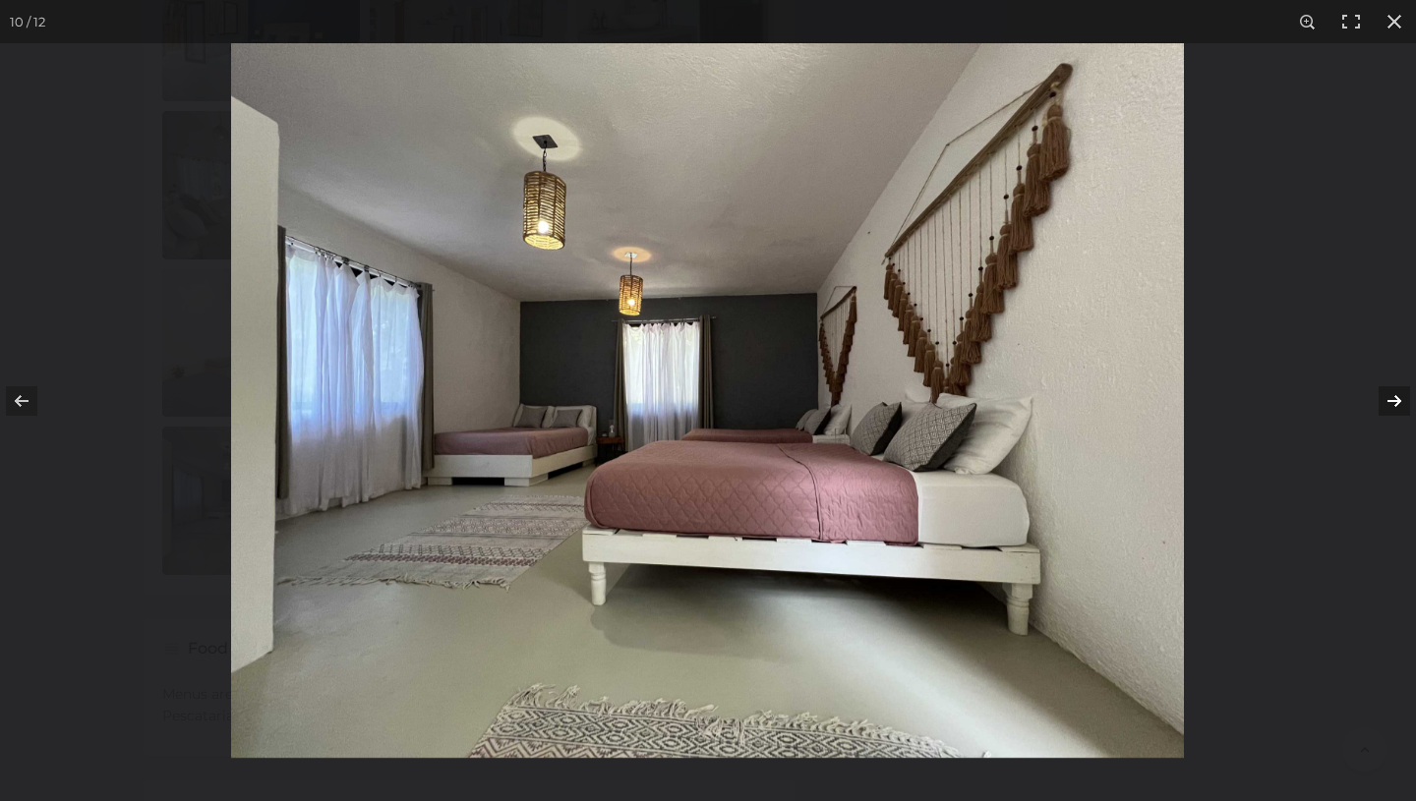
click at [1394, 399] on button at bounding box center [1381, 401] width 69 height 98
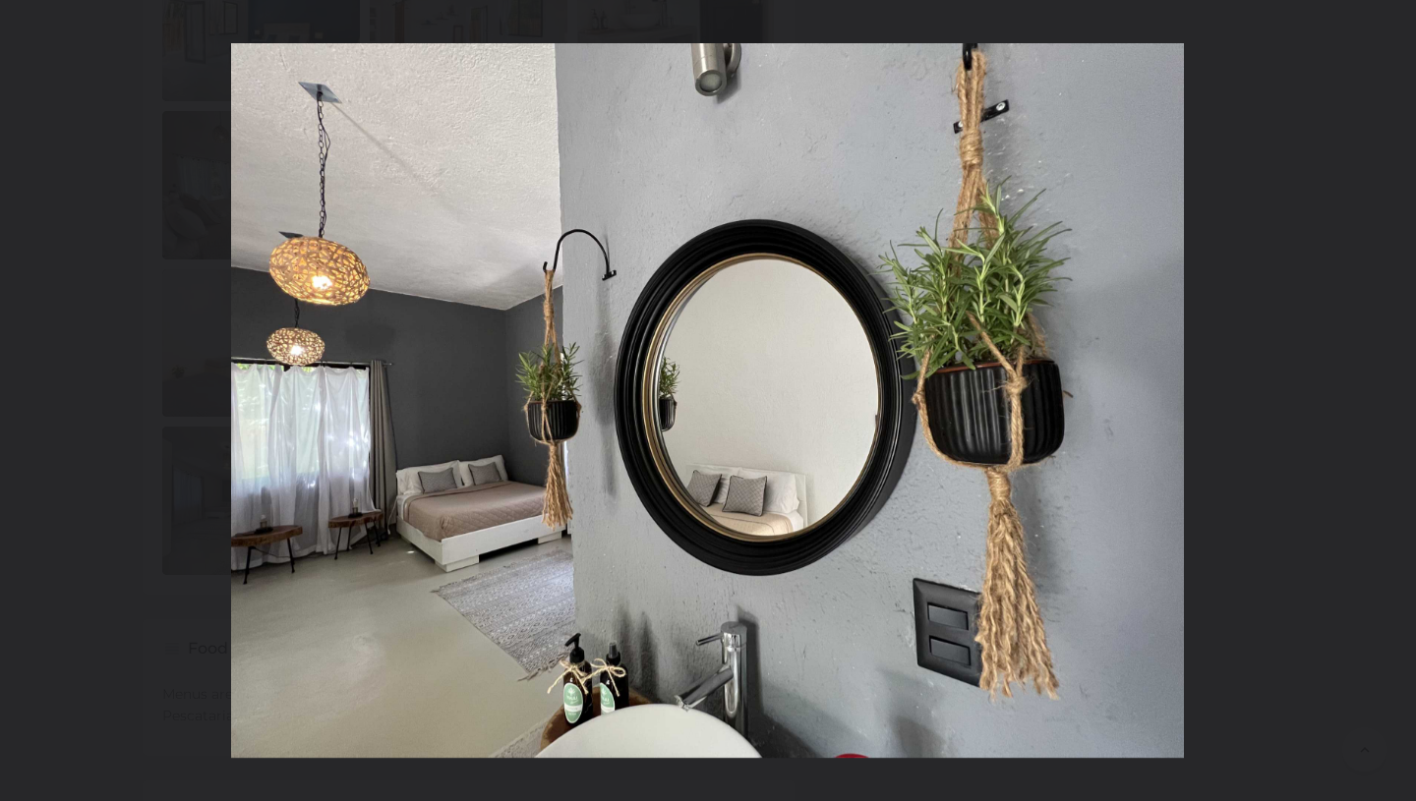
click at [1394, 399] on button at bounding box center [1381, 401] width 69 height 98
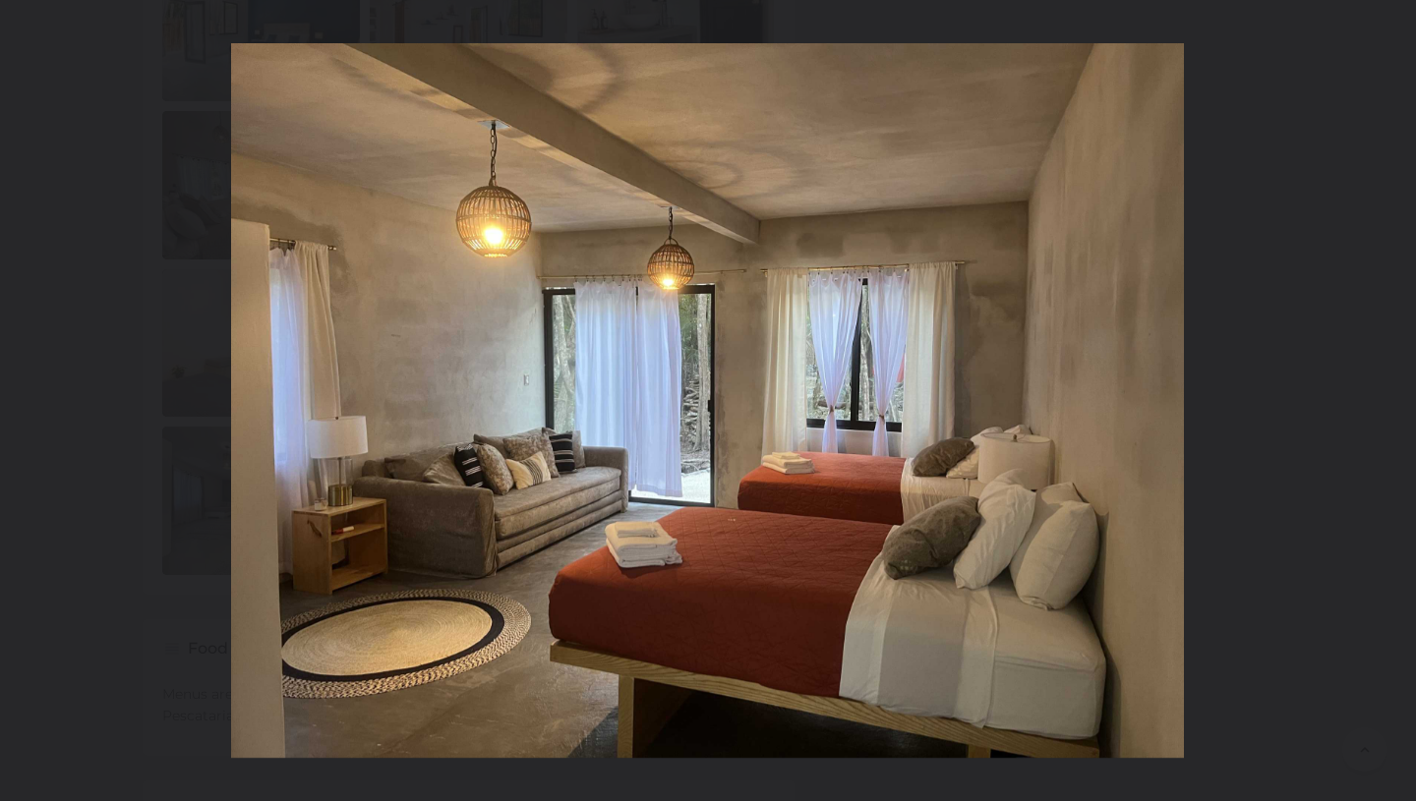
click at [1394, 399] on button at bounding box center [1381, 401] width 69 height 98
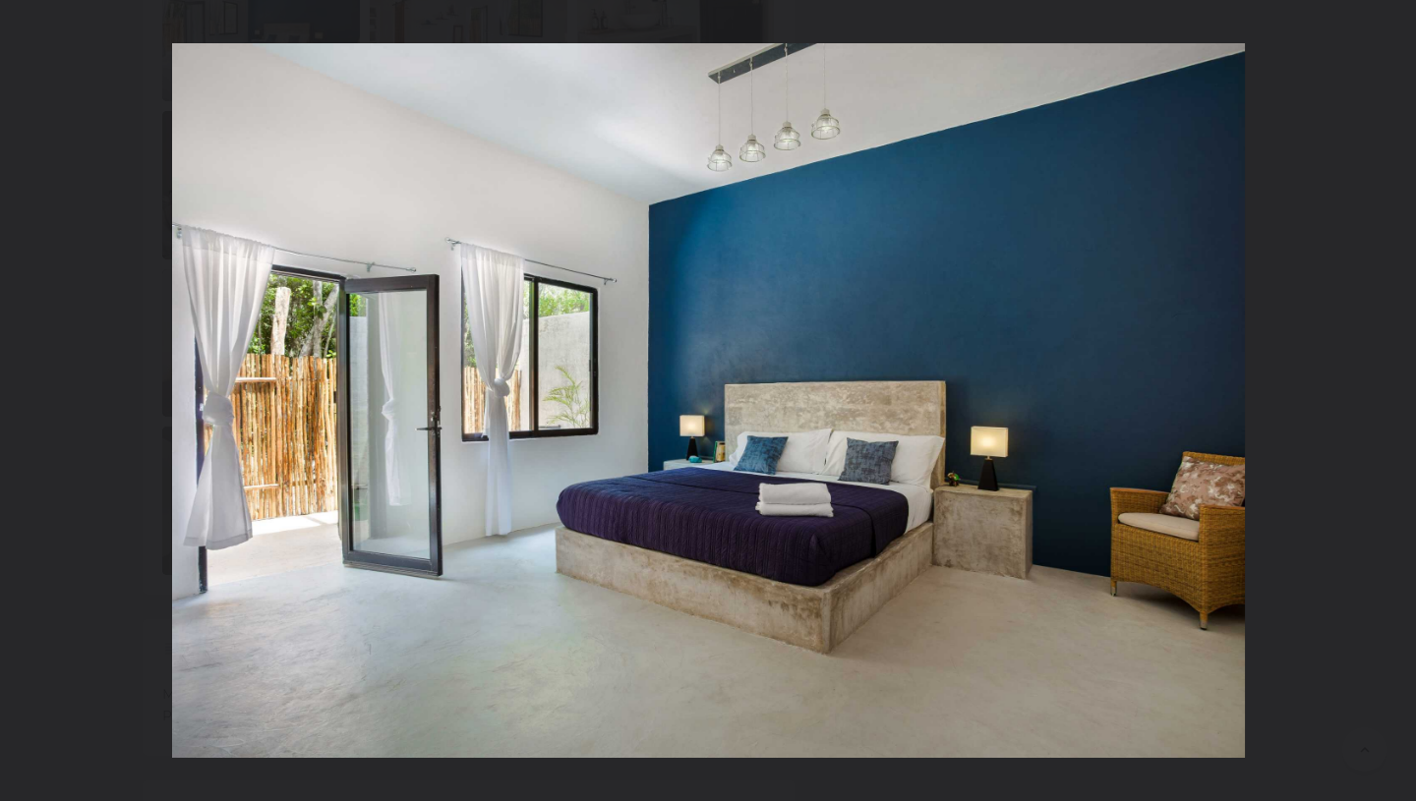
click at [1394, 399] on button at bounding box center [1381, 401] width 69 height 98
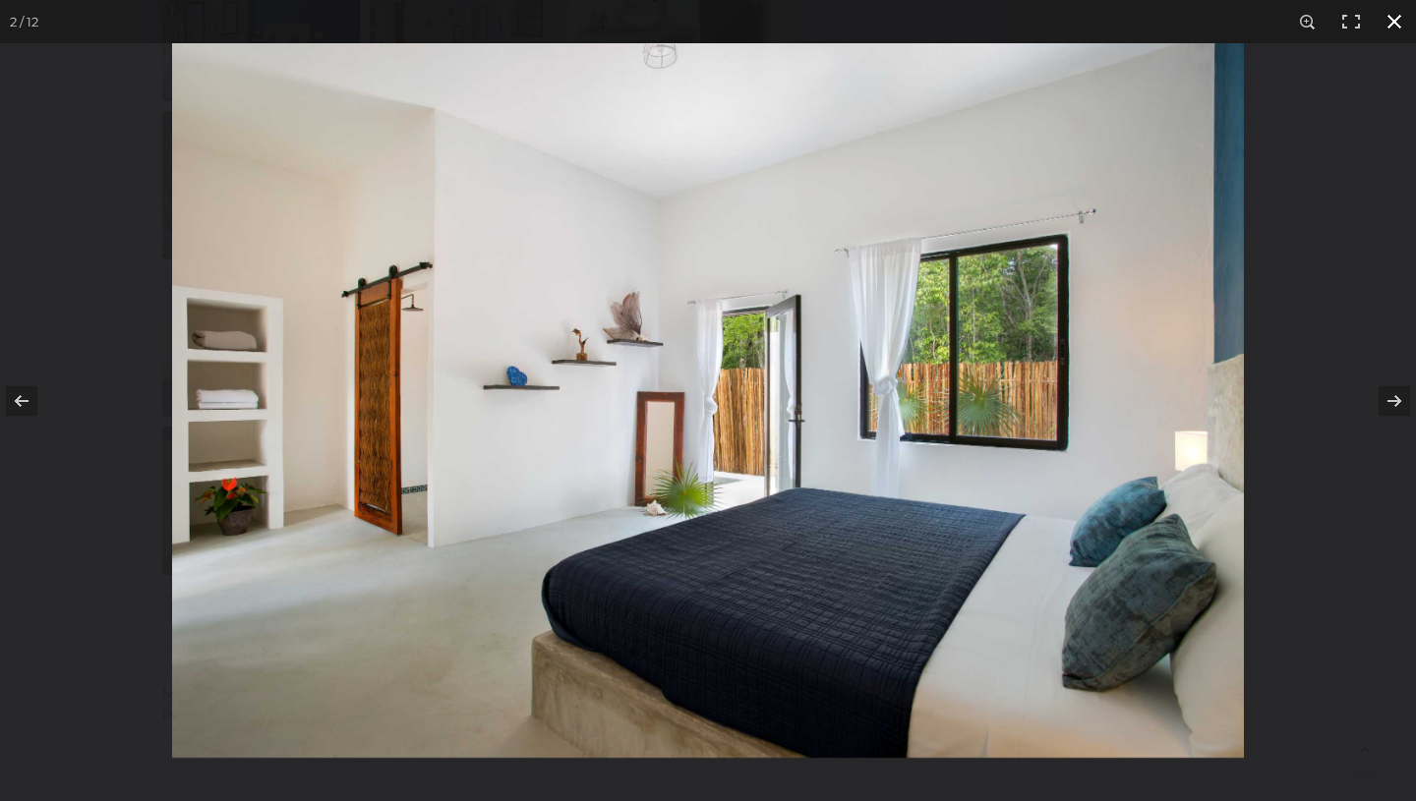
click at [1393, 15] on button at bounding box center [1393, 21] width 43 height 43
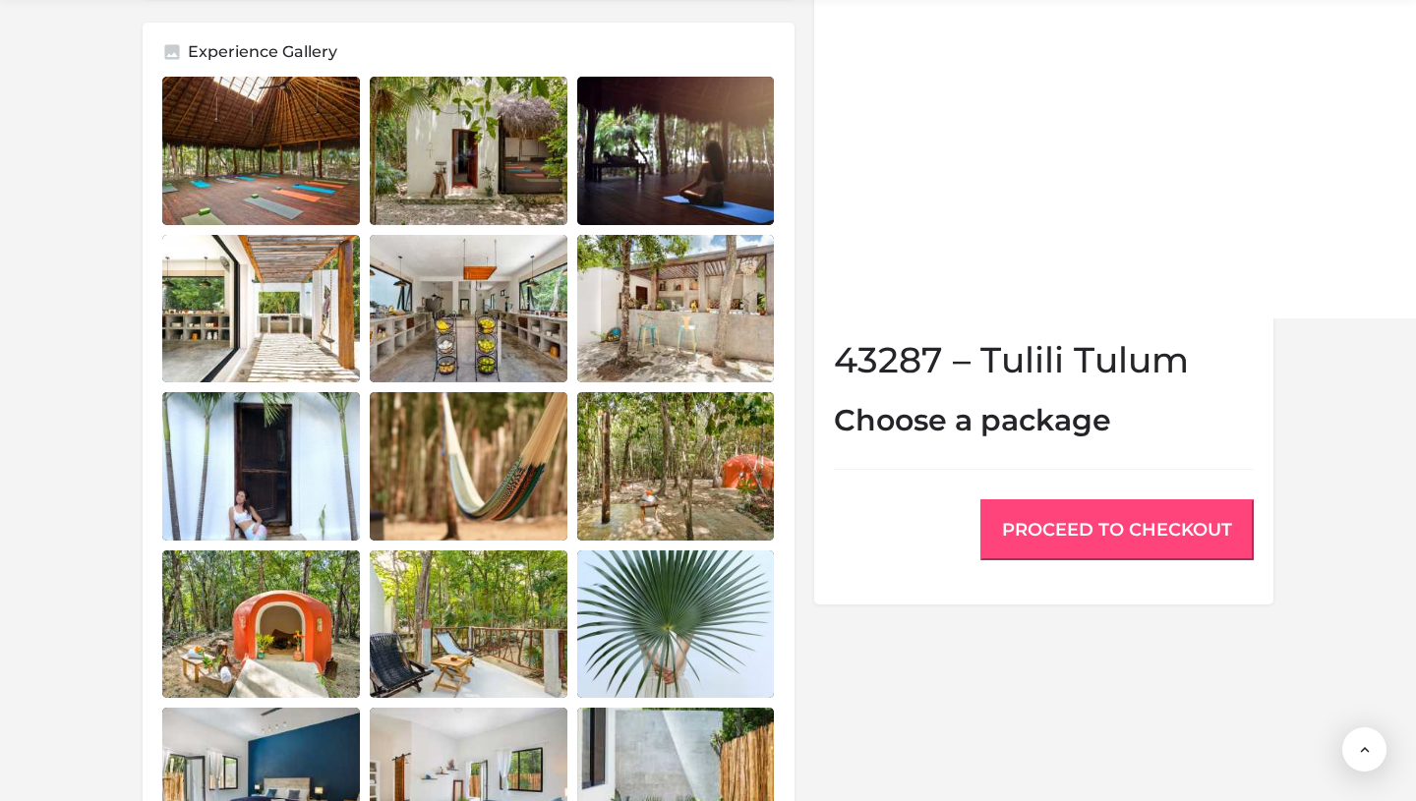
scroll to position [1567, 0]
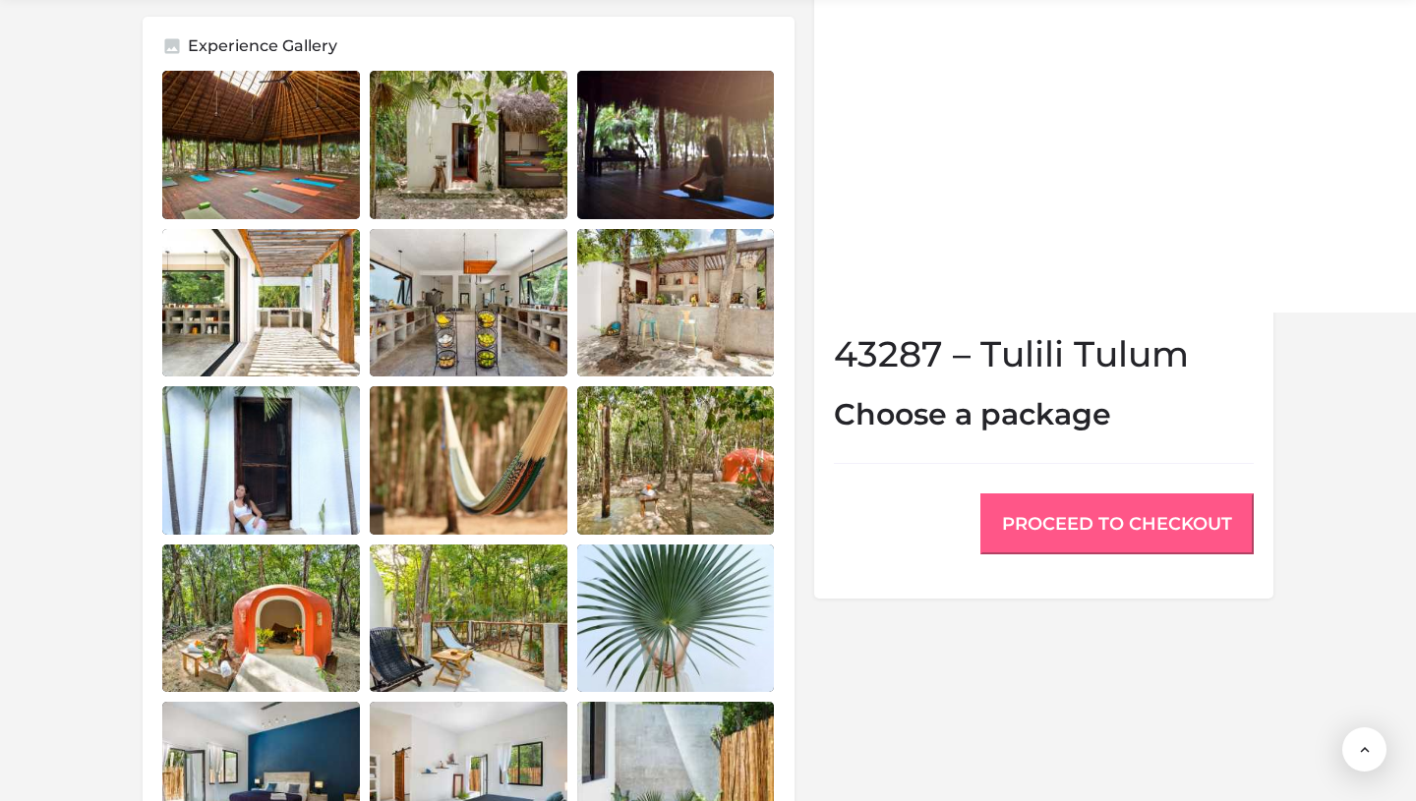
click at [1102, 526] on button "Proceed to Checkout" at bounding box center [1116, 524] width 273 height 61
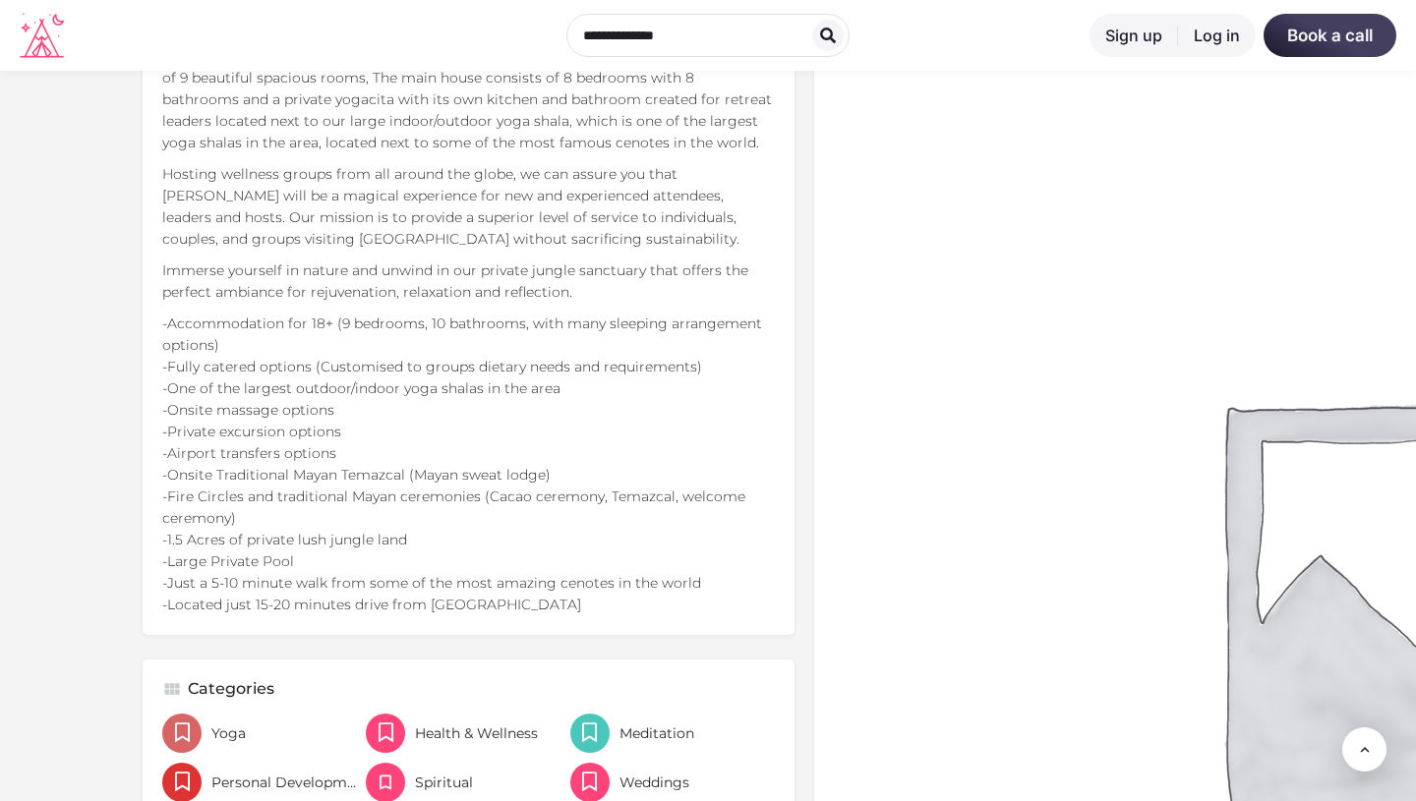
scroll to position [693, 0]
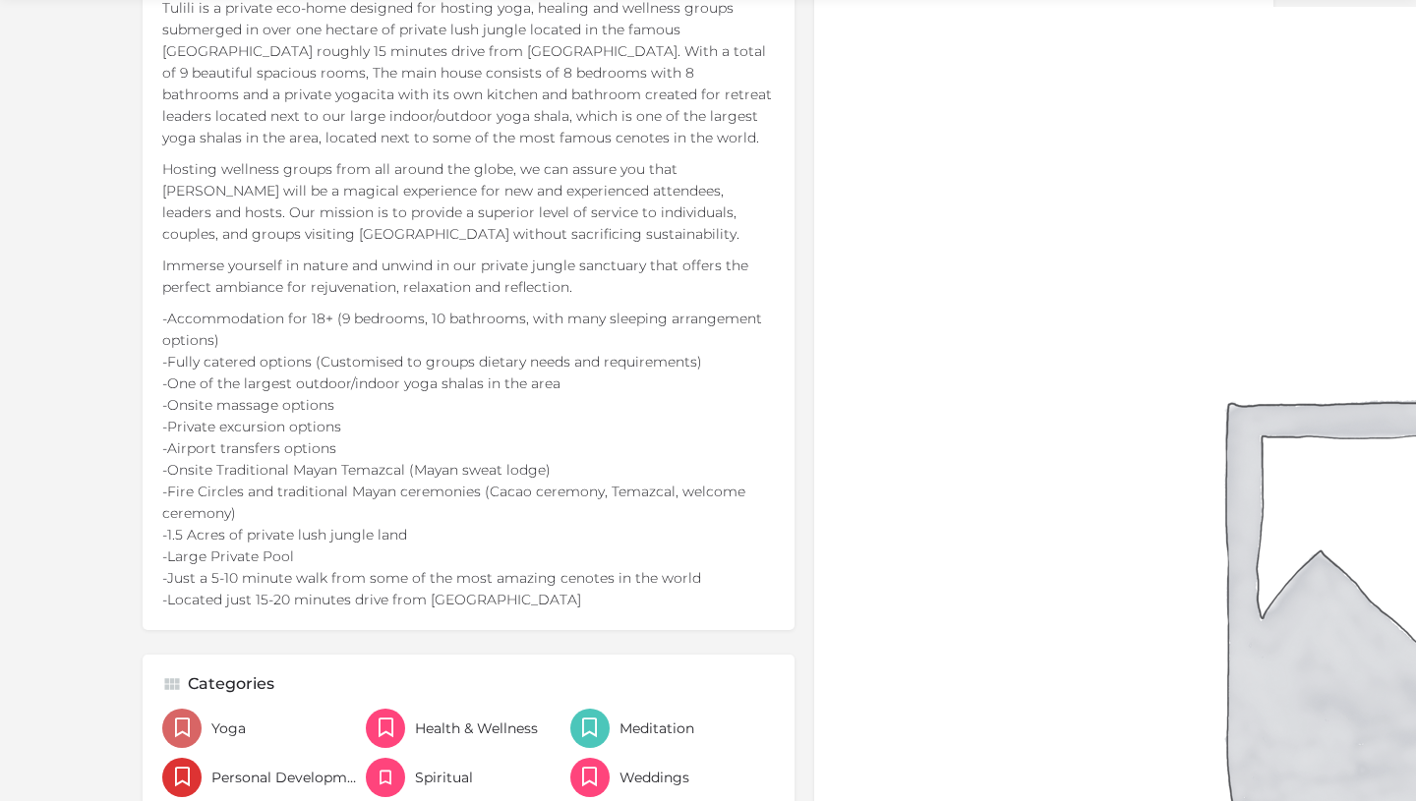
click at [1378, 516] on img at bounding box center [1424, 597] width 1180 height 1180
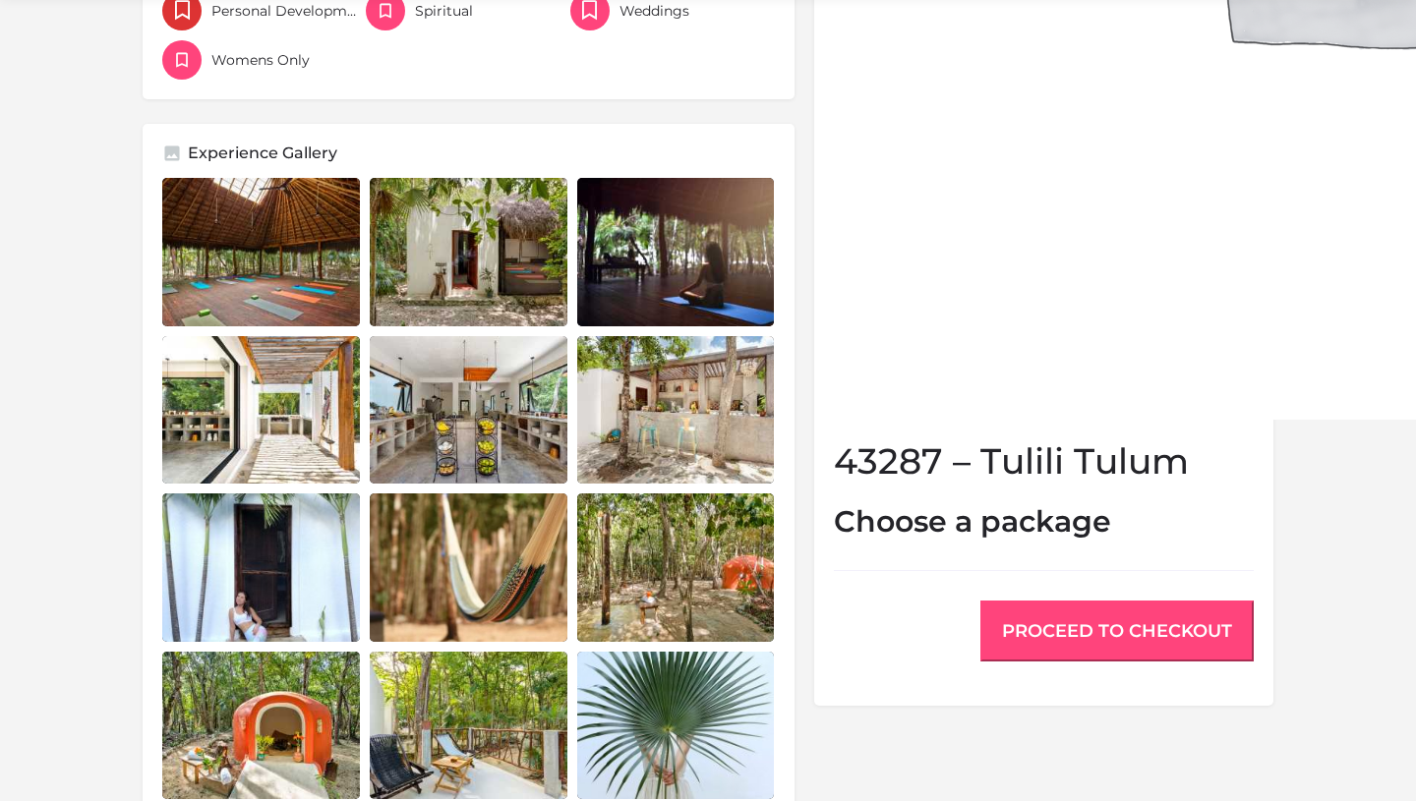
scroll to position [1510, 0]
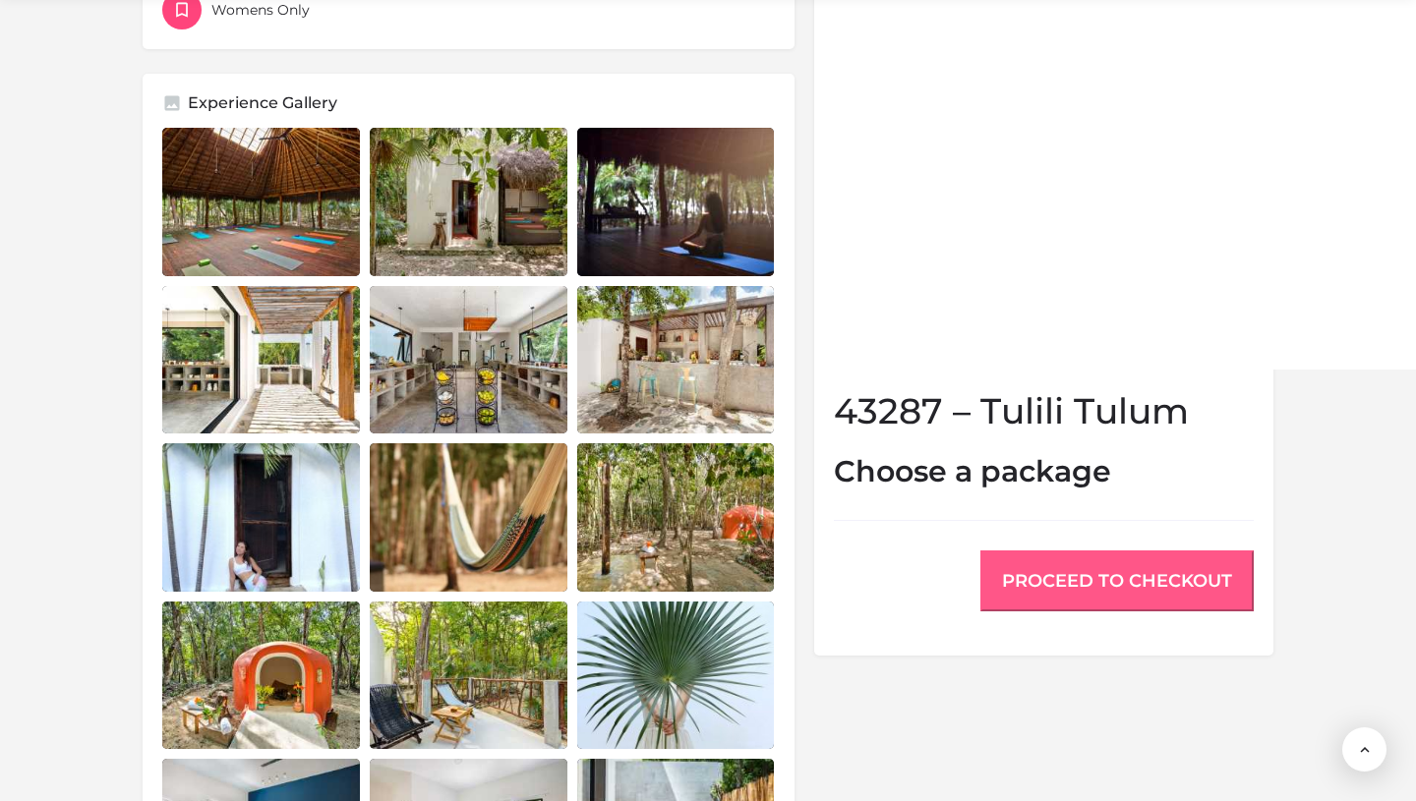
click at [1089, 580] on button "Proceed to Checkout" at bounding box center [1116, 581] width 273 height 61
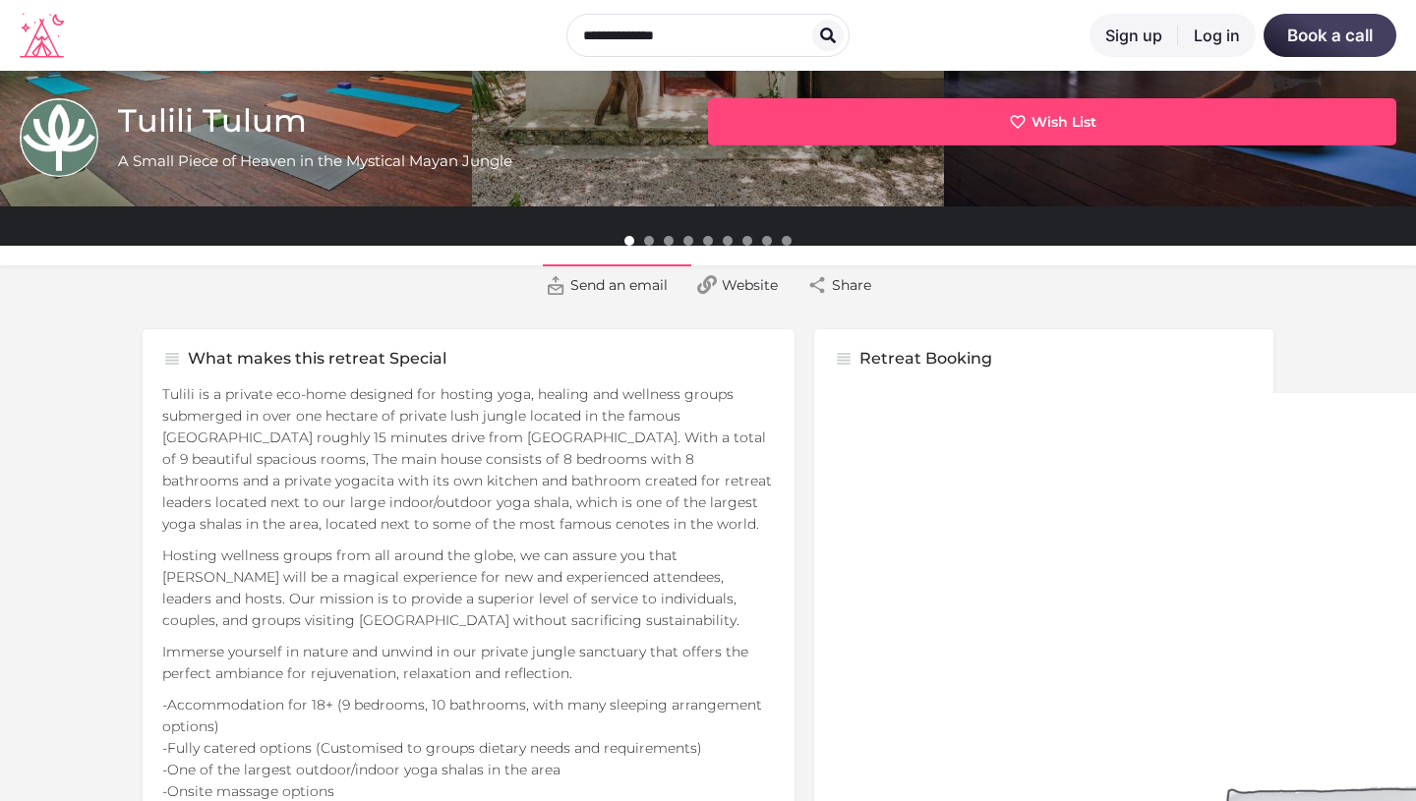
scroll to position [0, 0]
